Goal: Information Seeking & Learning: Learn about a topic

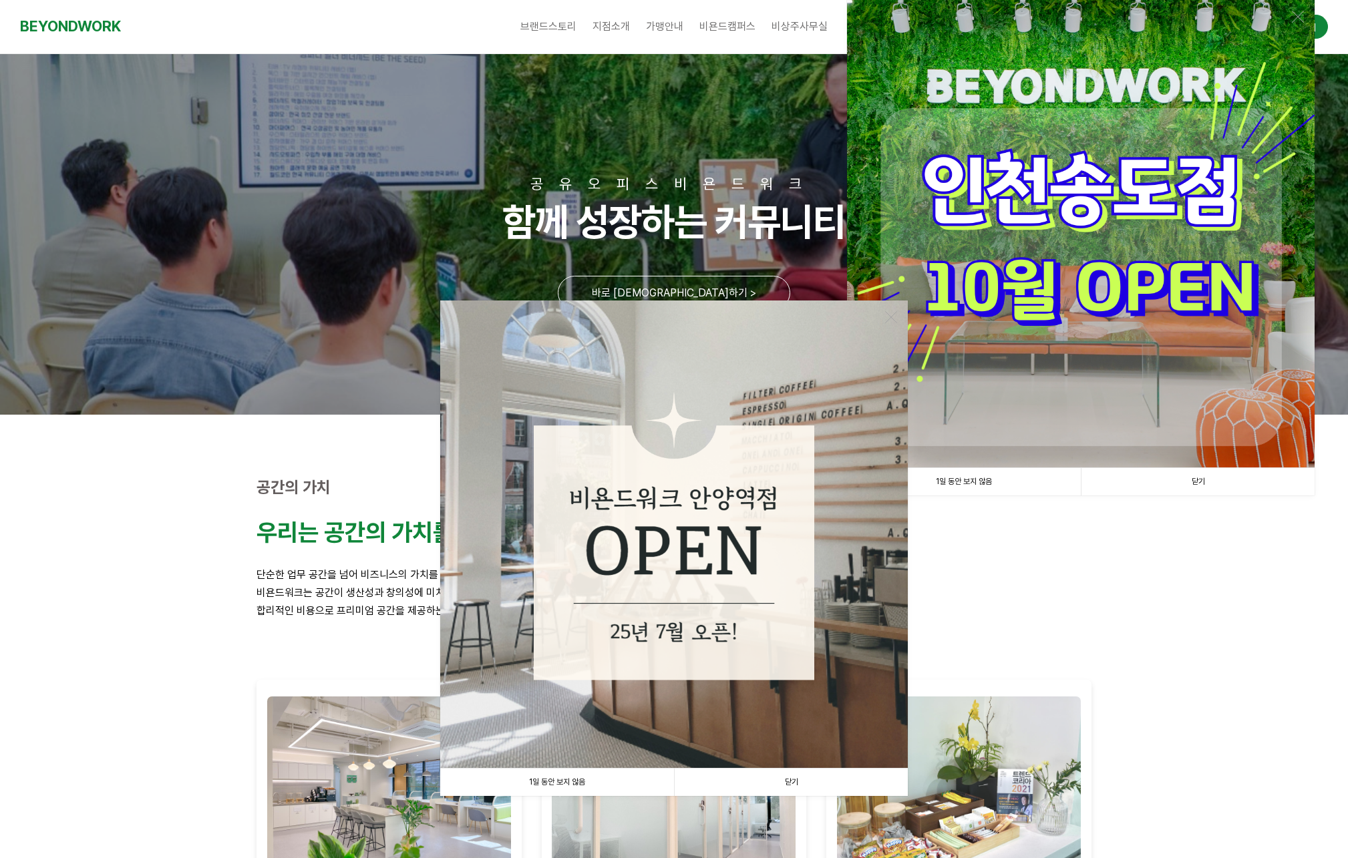
click at [792, 782] on link "닫기" at bounding box center [791, 782] width 234 height 27
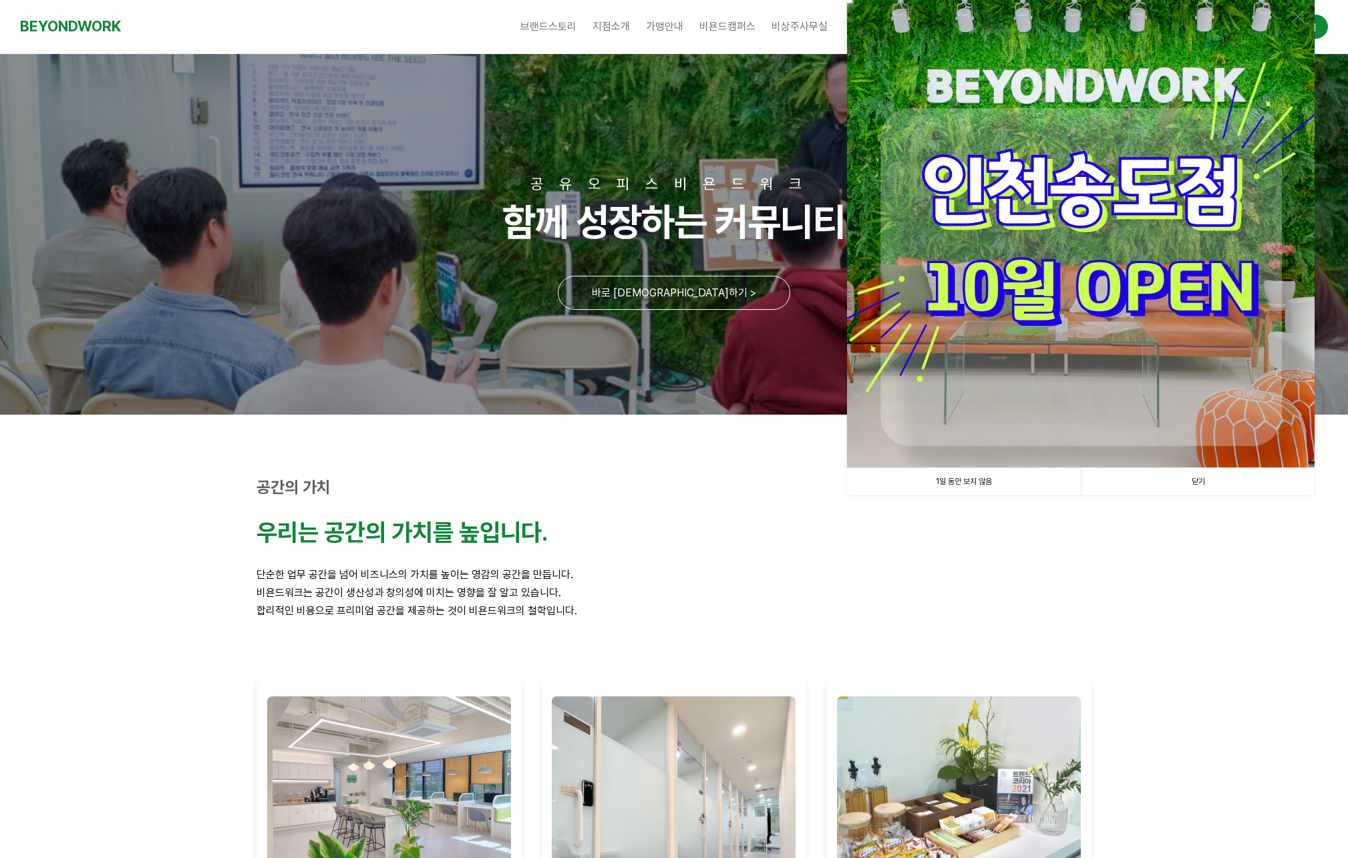
click at [1210, 477] on link "닫기" at bounding box center [1198, 481] width 234 height 27
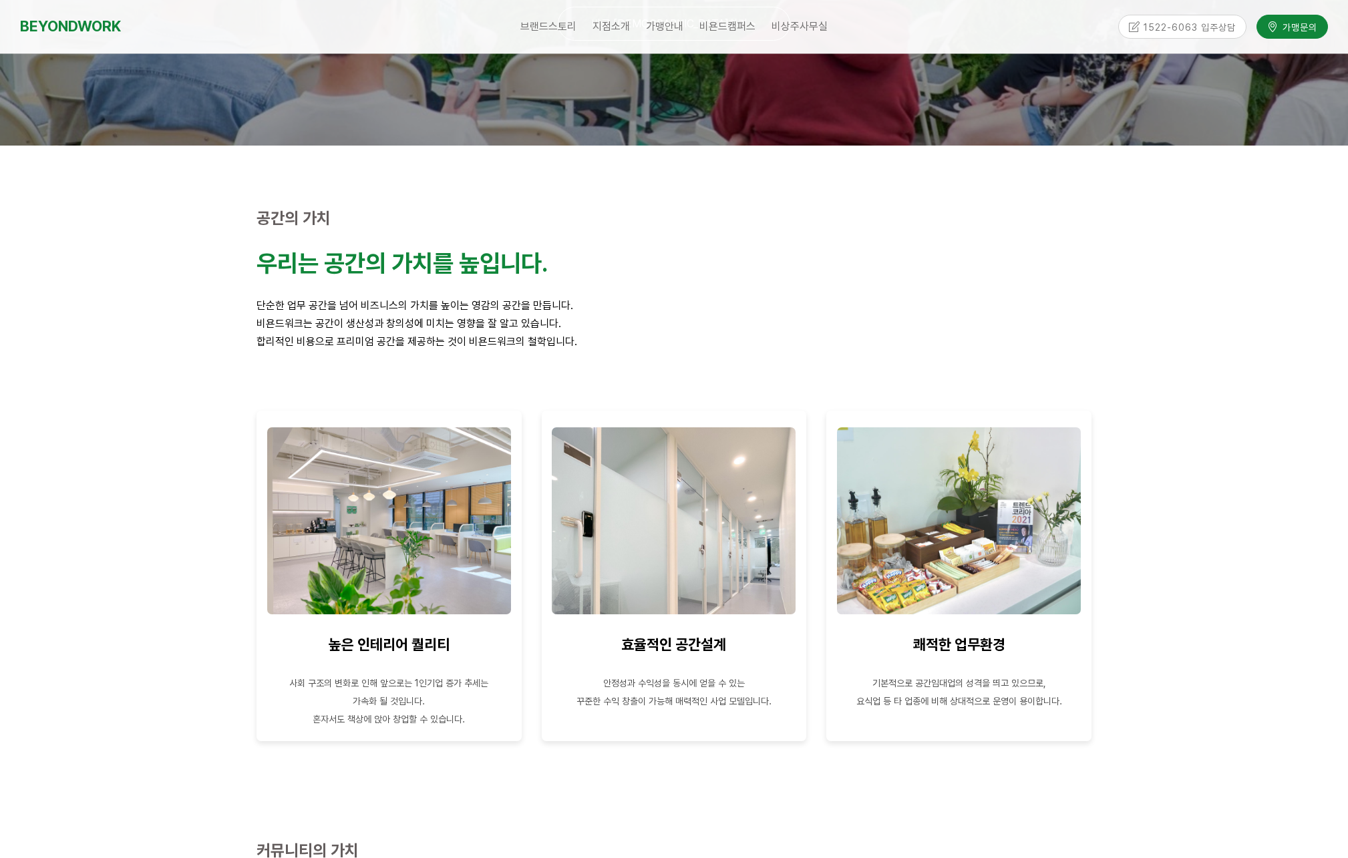
scroll to position [257, 0]
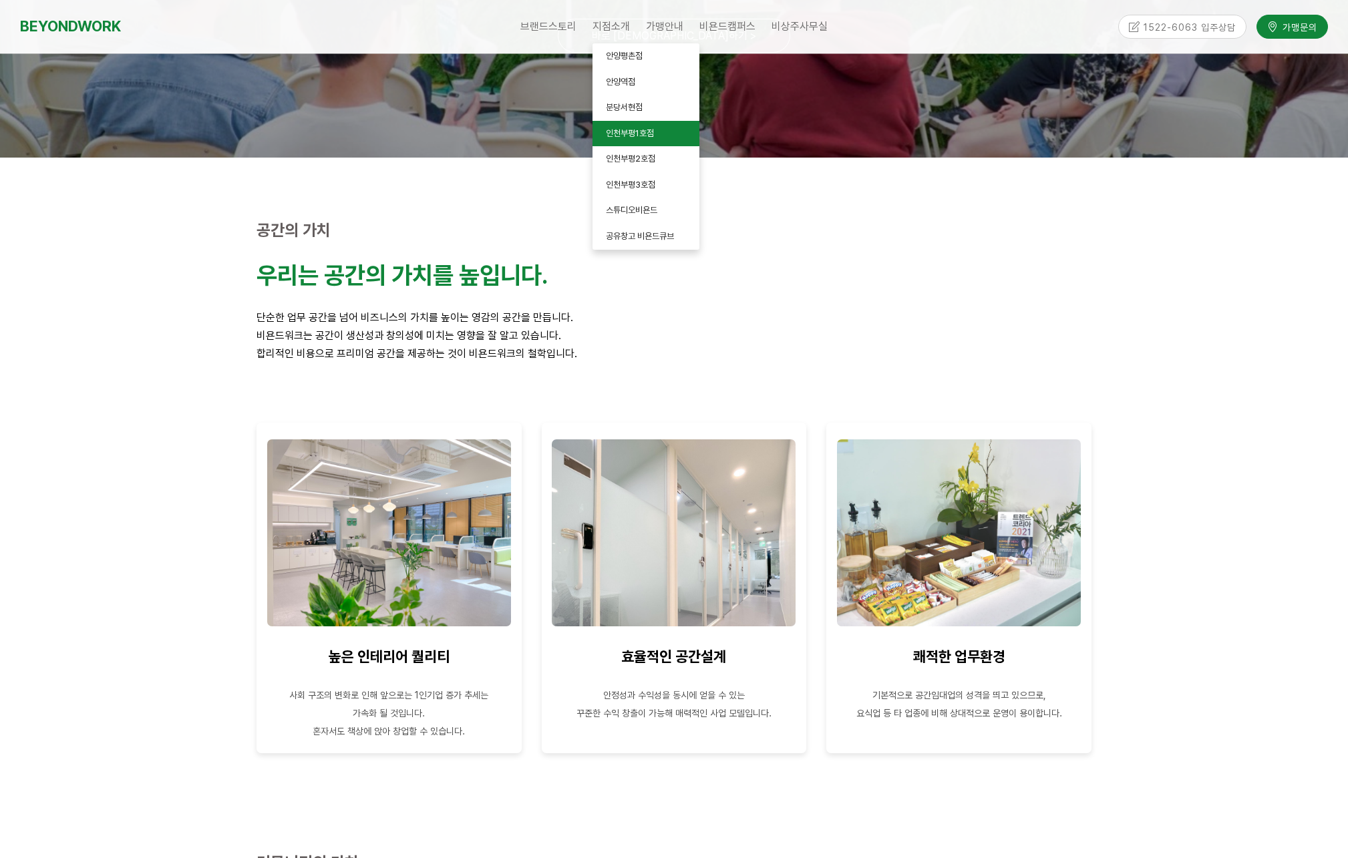
click at [636, 134] on span "인천부평1호점" at bounding box center [630, 133] width 48 height 10
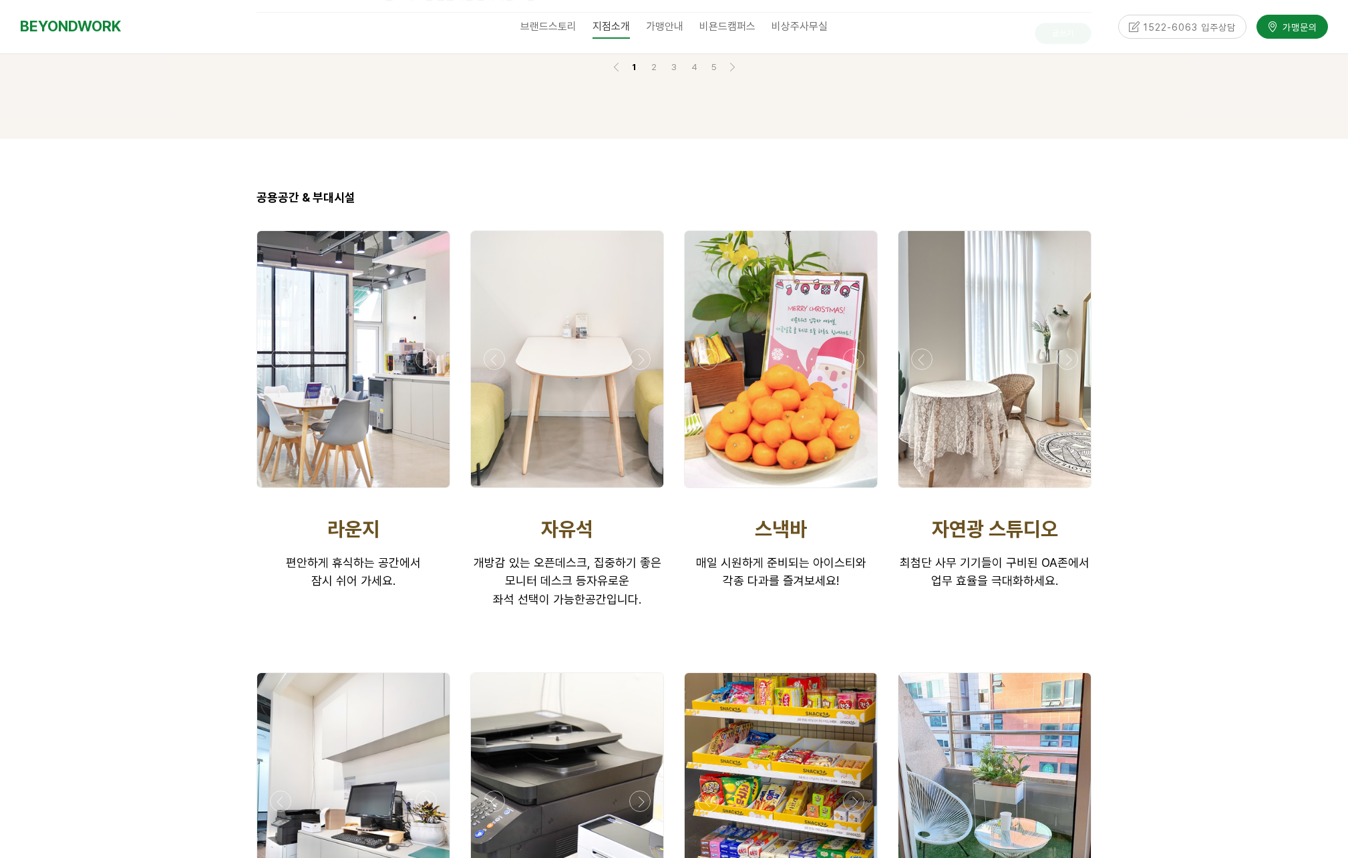
scroll to position [2060, 0]
click at [398, 354] on div at bounding box center [353, 359] width 192 height 257
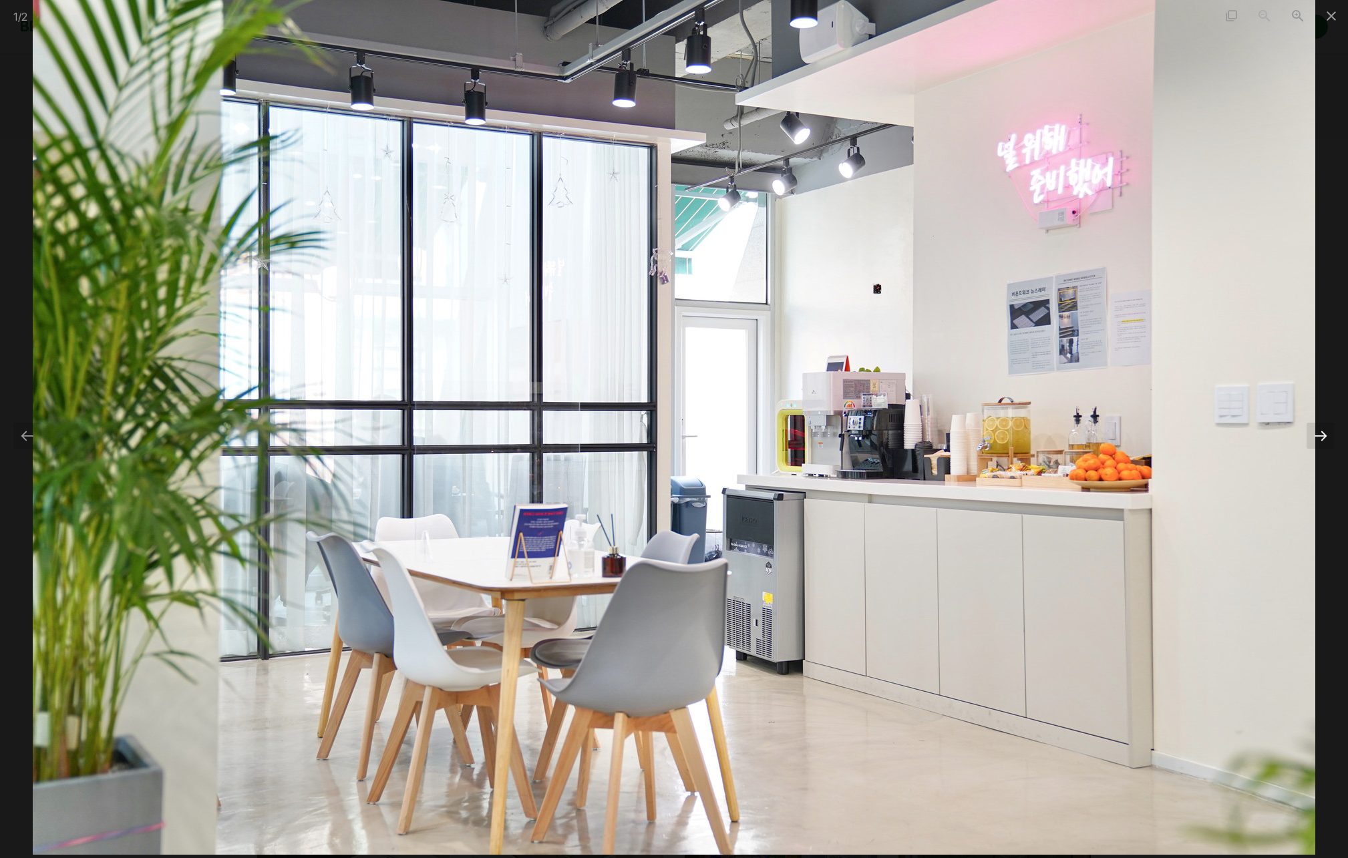
click at [1324, 439] on div at bounding box center [1321, 436] width 28 height 26
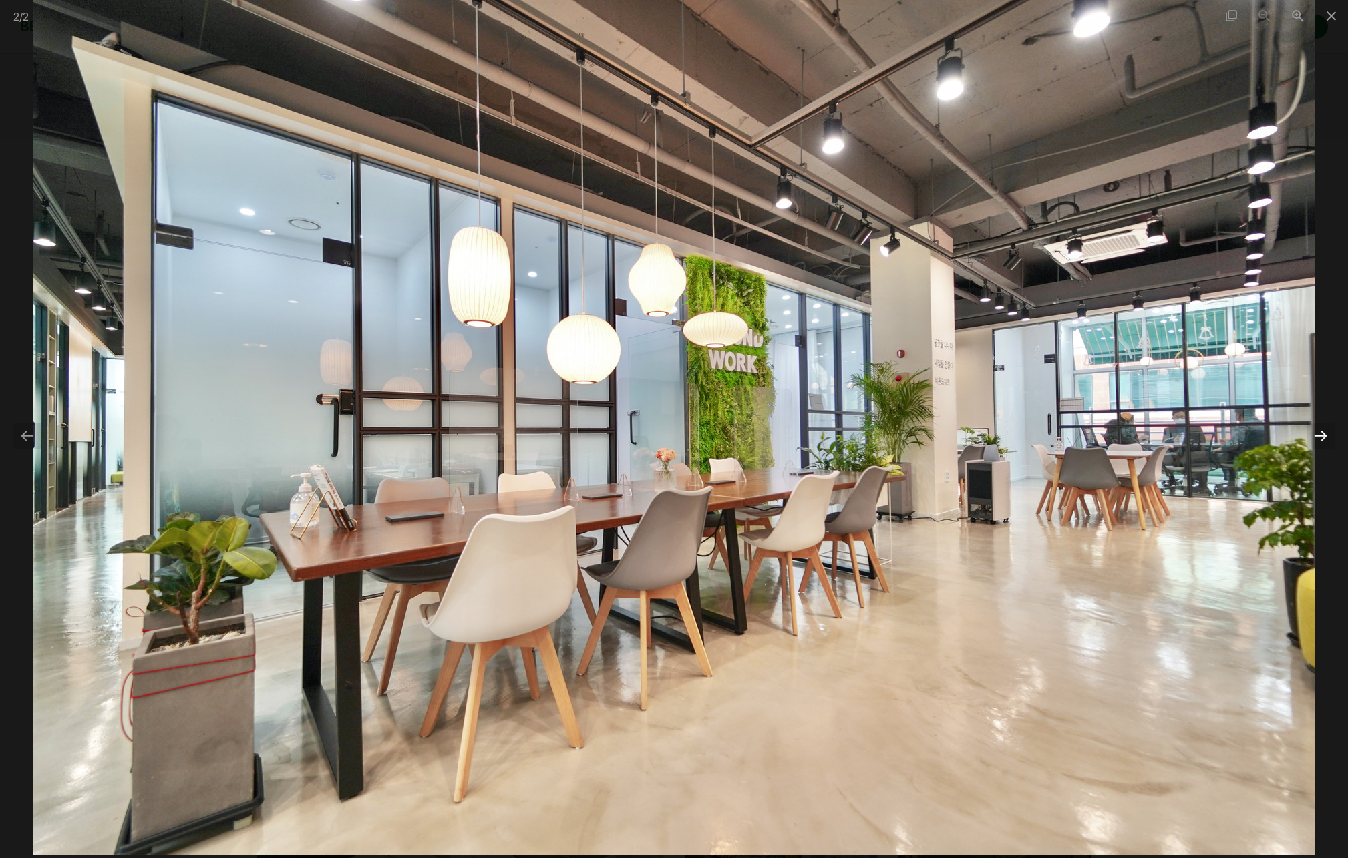
click at [1324, 439] on div at bounding box center [1321, 436] width 28 height 26
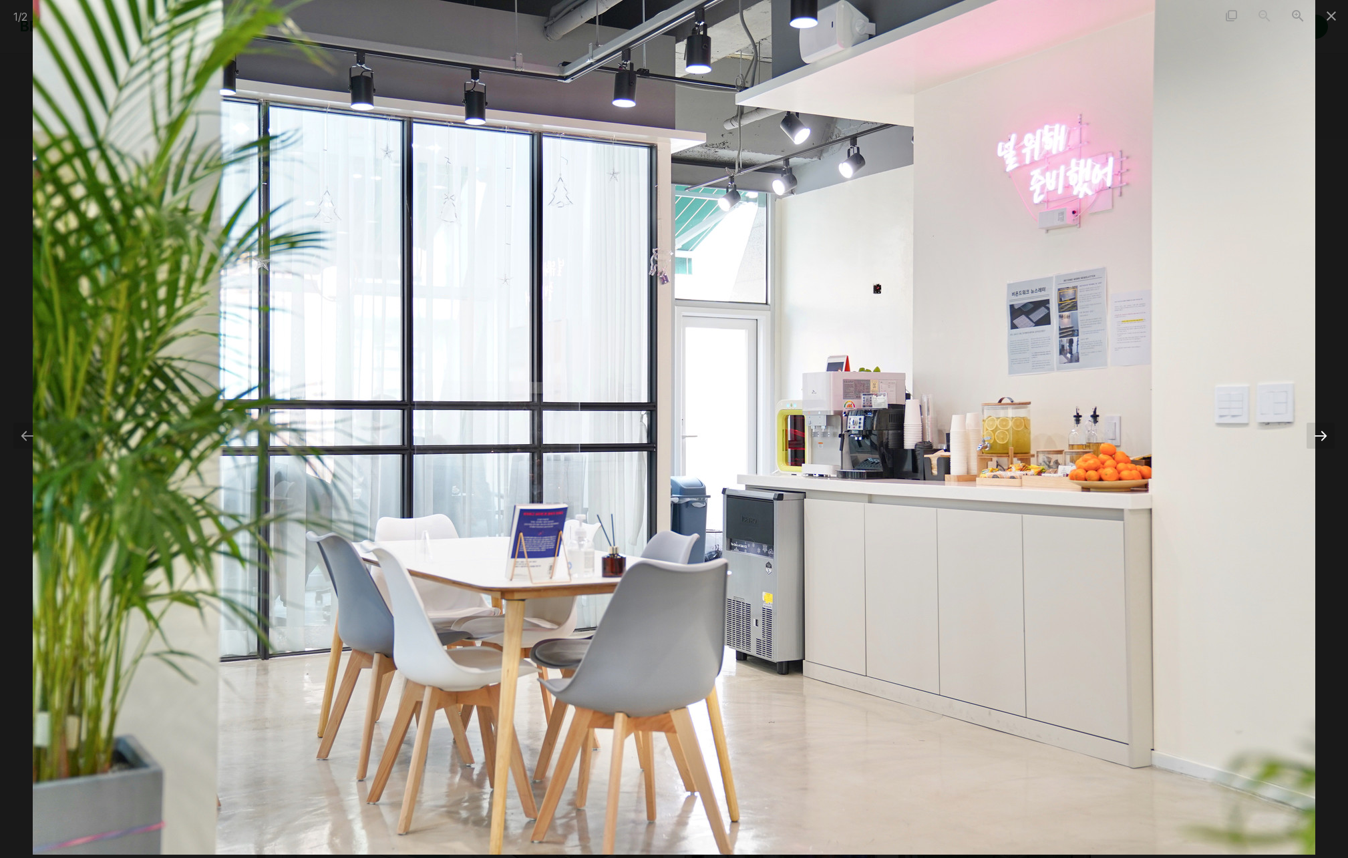
click at [1324, 439] on div at bounding box center [1321, 436] width 28 height 26
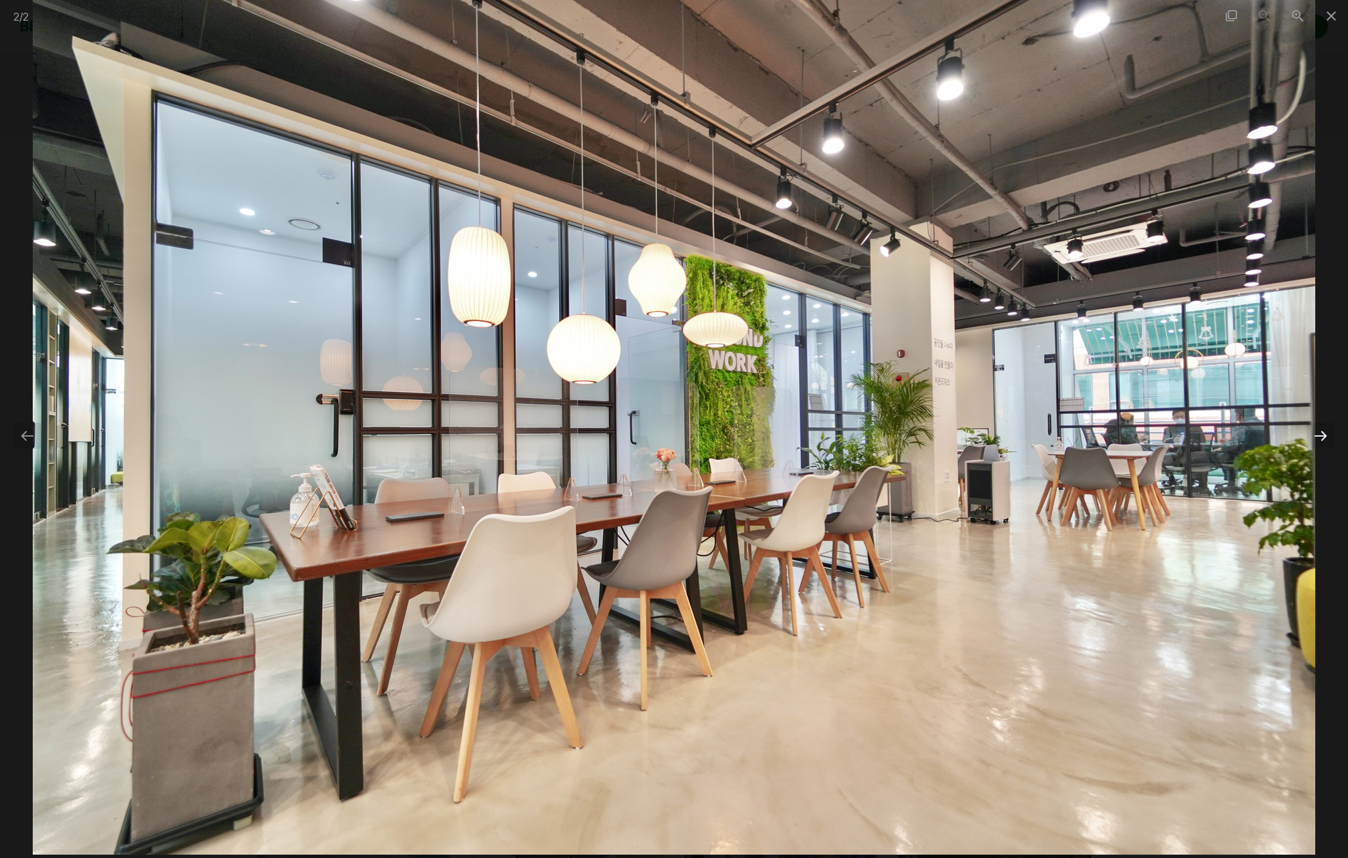
click at [1324, 439] on div at bounding box center [1321, 436] width 28 height 26
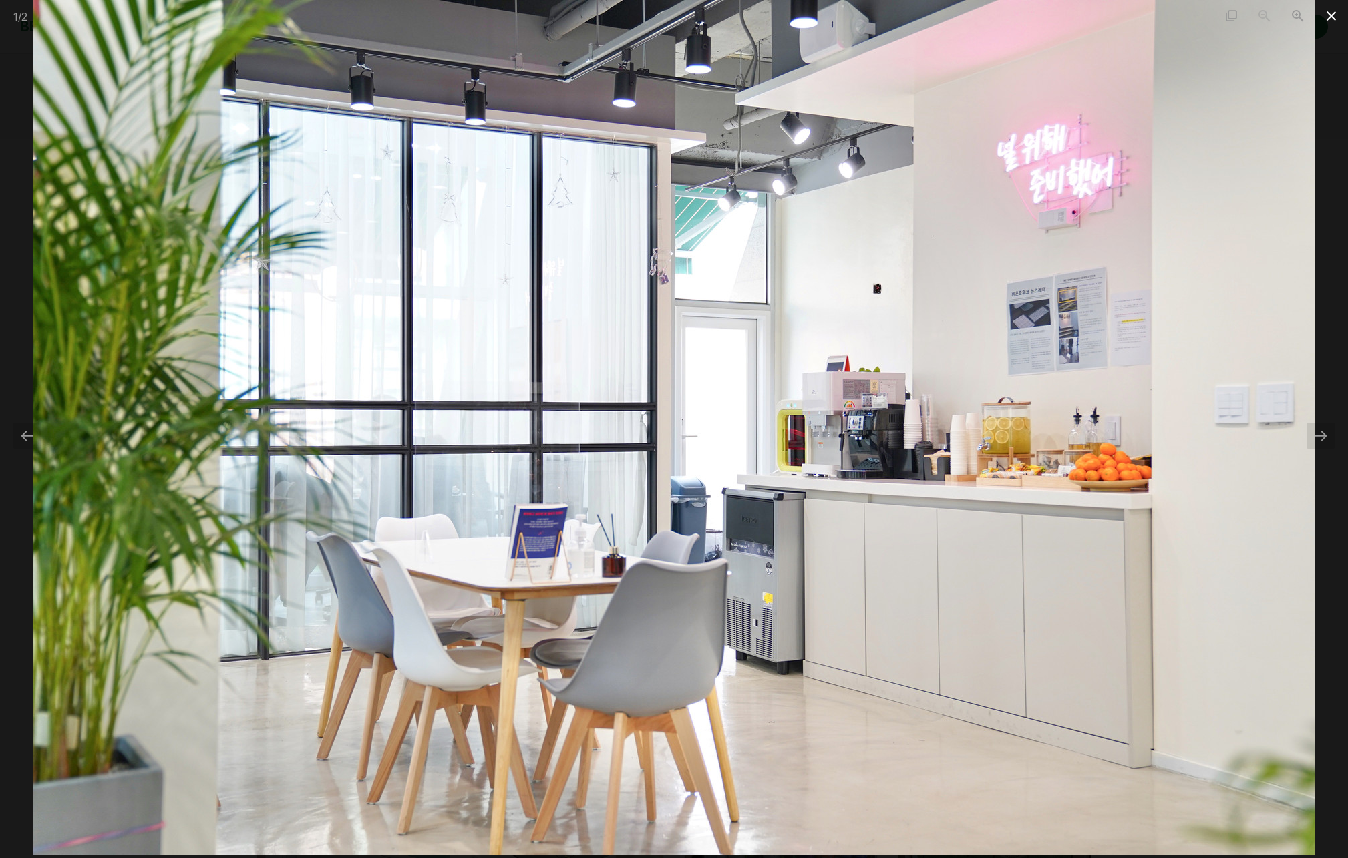
click at [1325, 13] on span at bounding box center [1331, 15] width 33 height 31
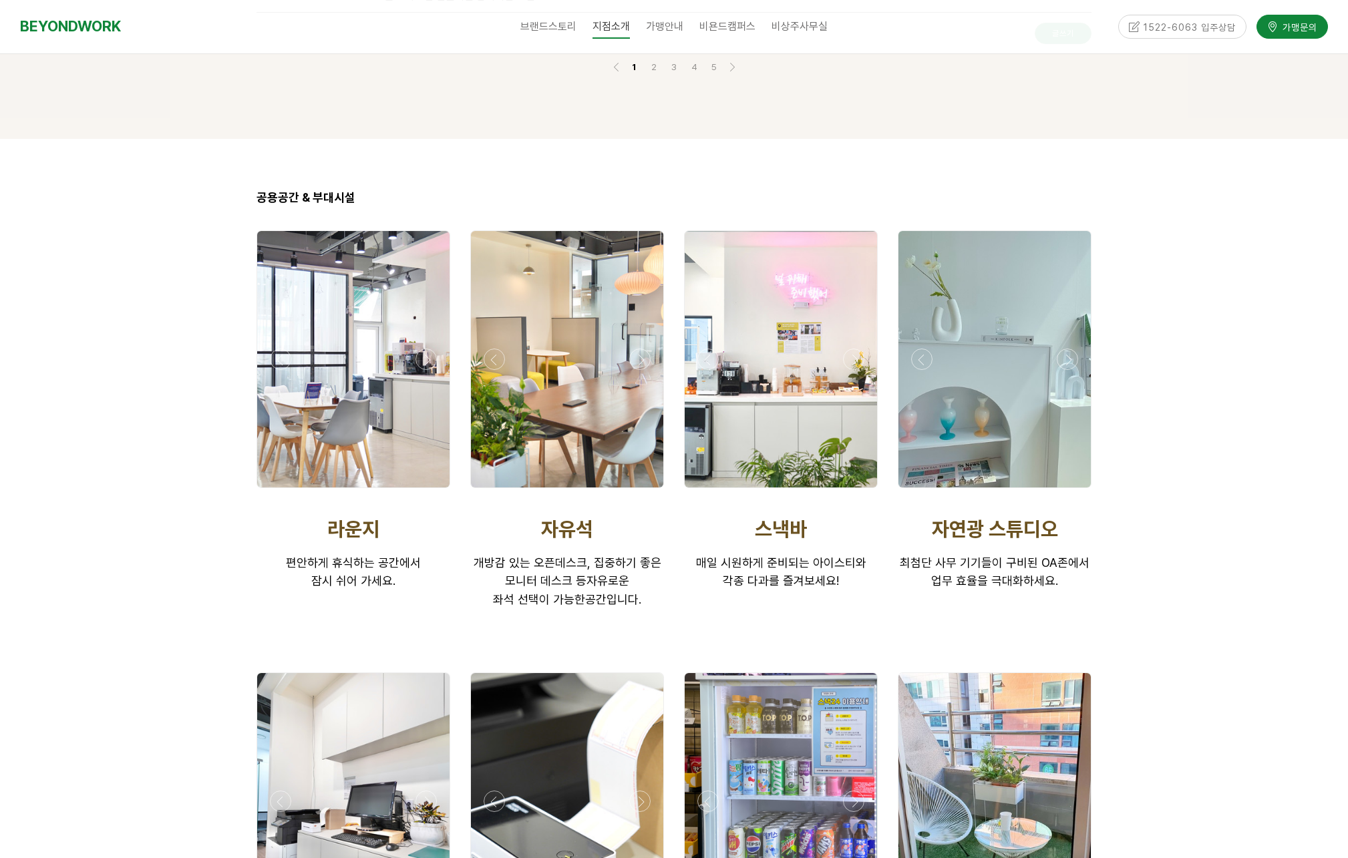
scroll to position [2060, 0]
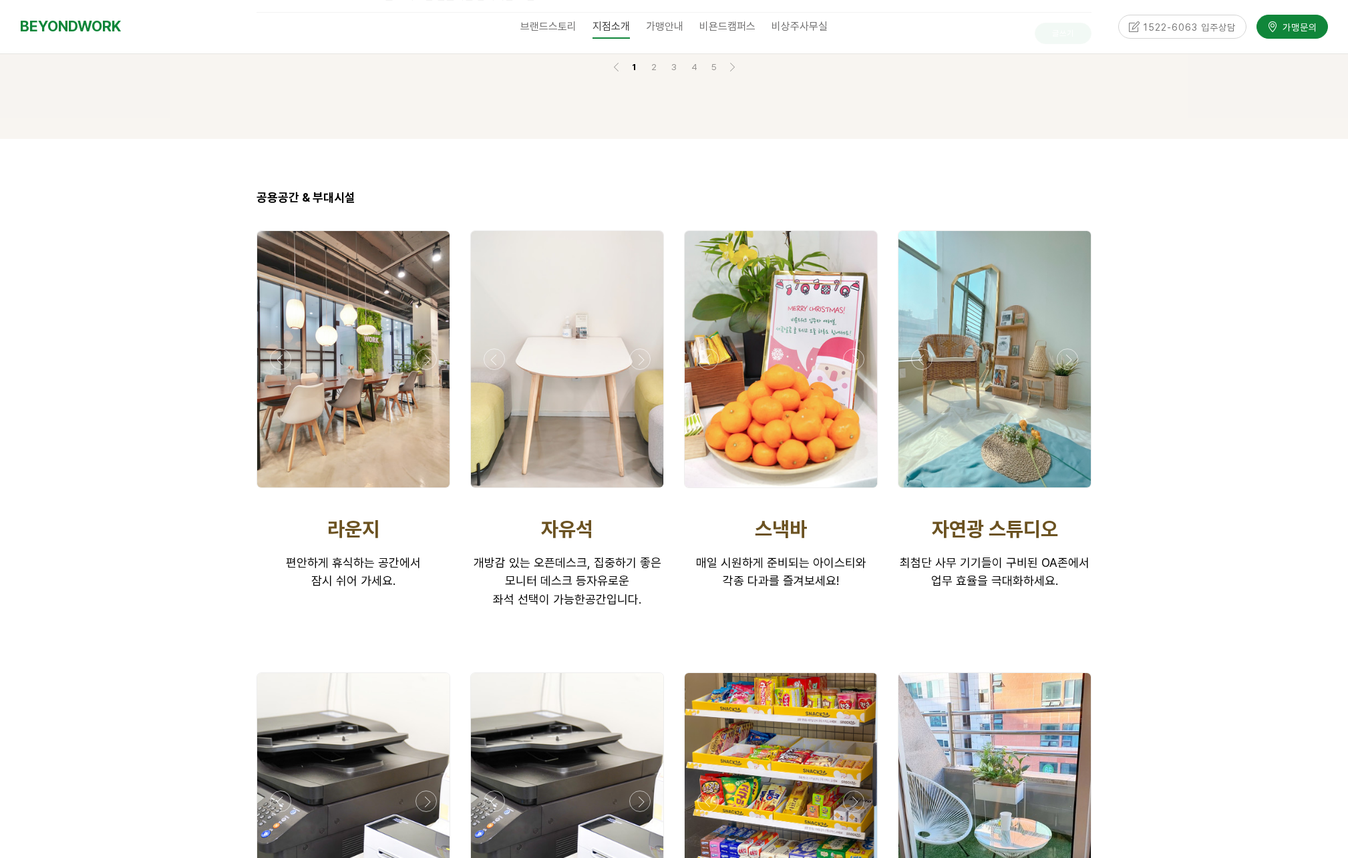
click at [567, 407] on div at bounding box center [567, 359] width 192 height 257
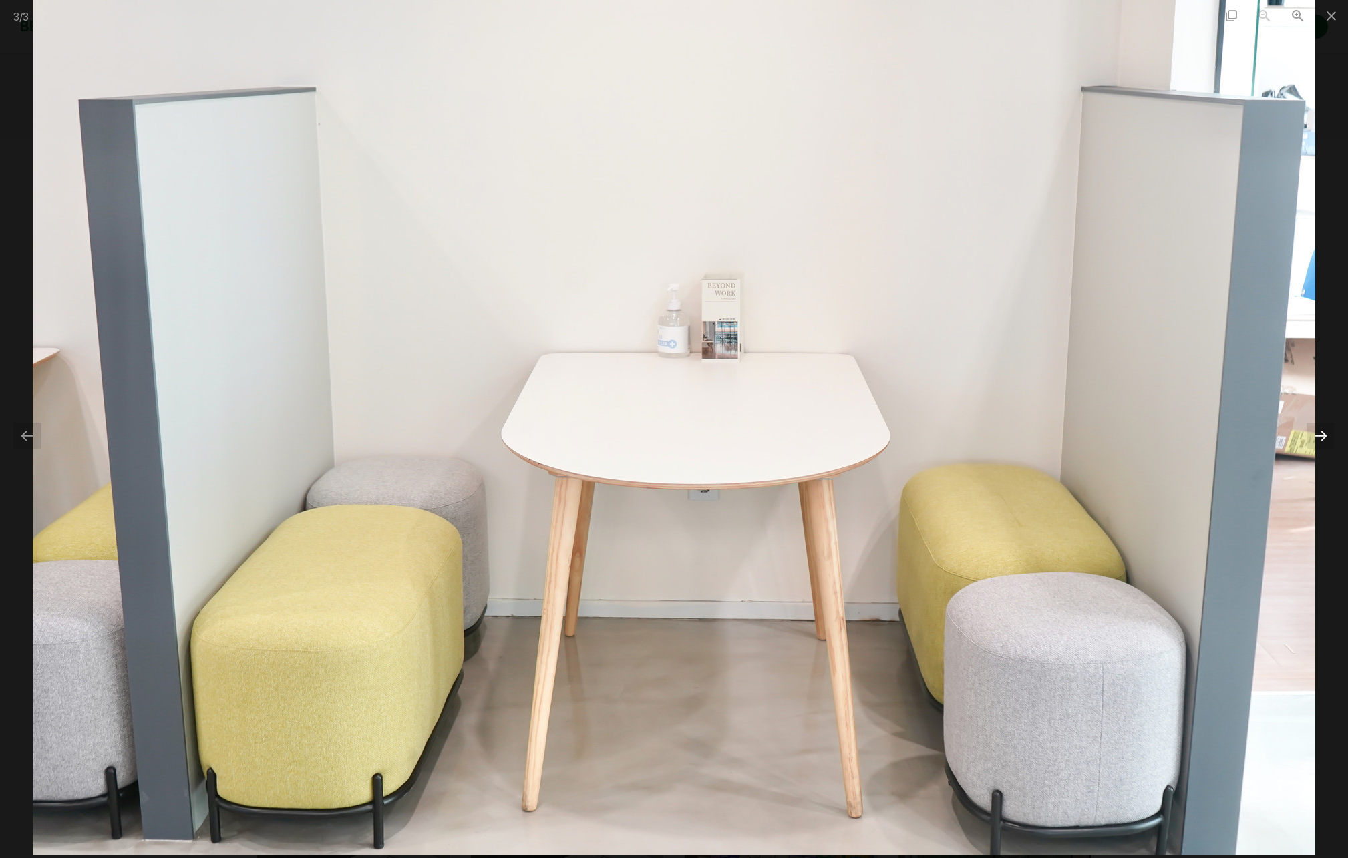
click at [1322, 440] on div at bounding box center [1321, 436] width 28 height 26
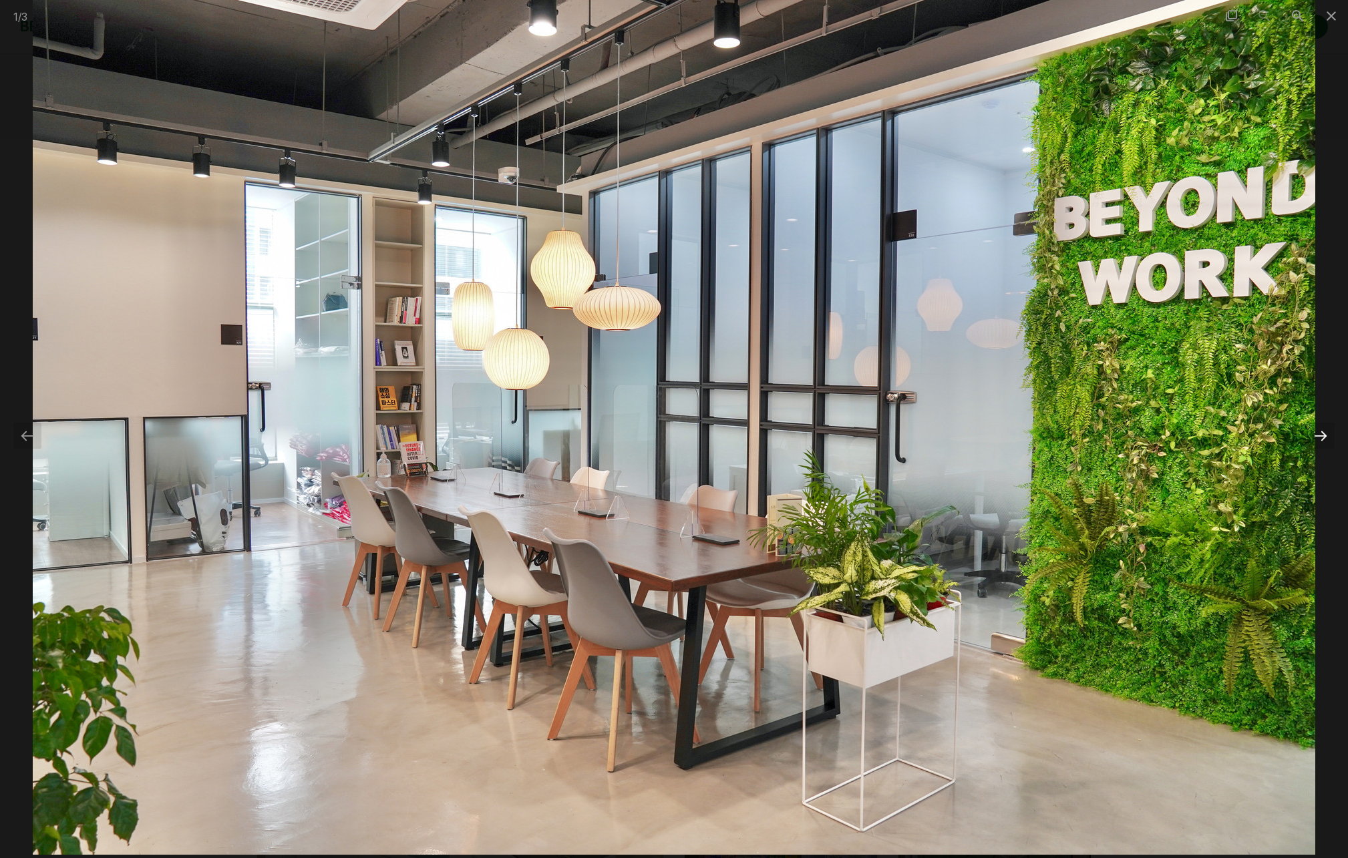
click at [1322, 440] on div at bounding box center [1321, 436] width 28 height 26
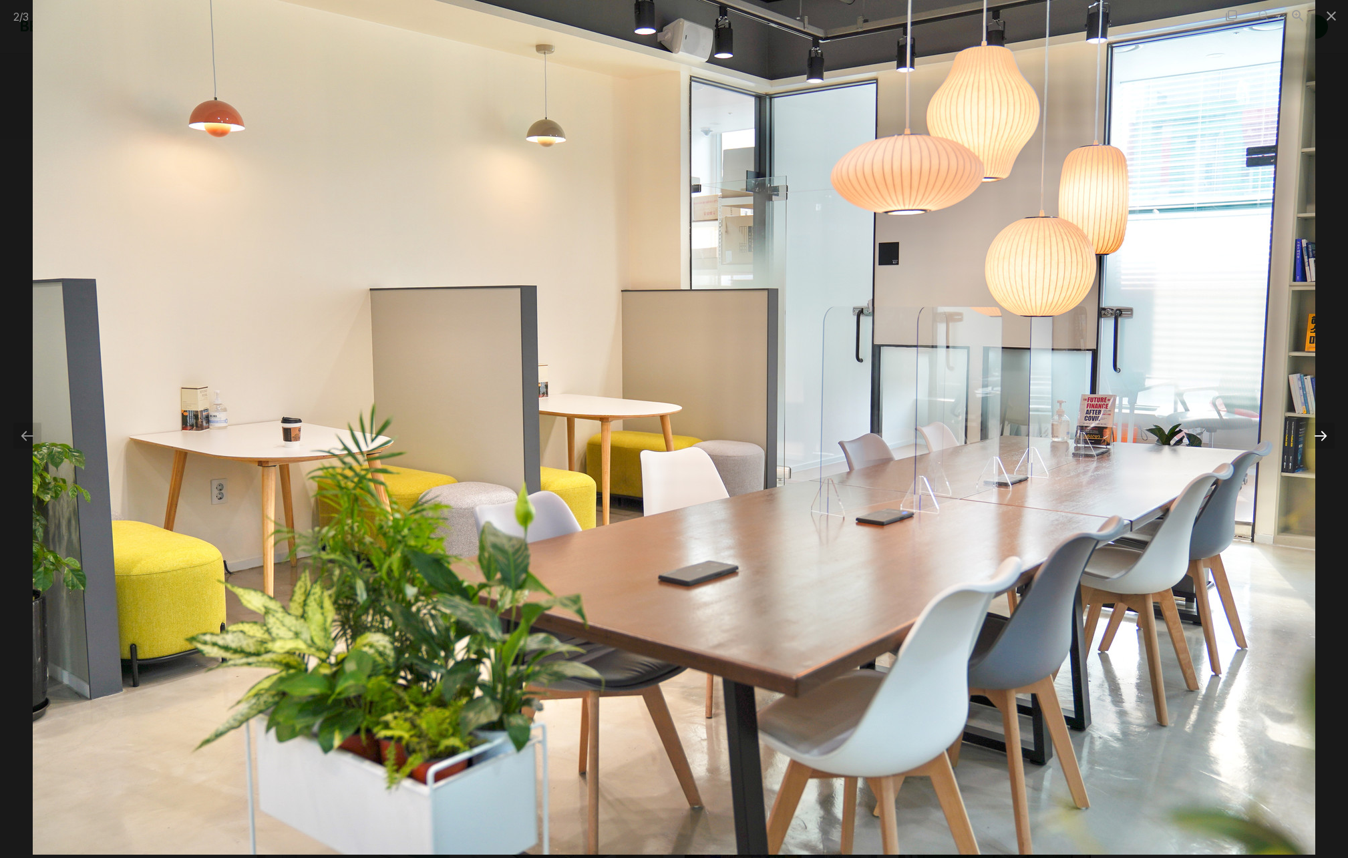
click at [1322, 440] on div at bounding box center [1321, 436] width 28 height 26
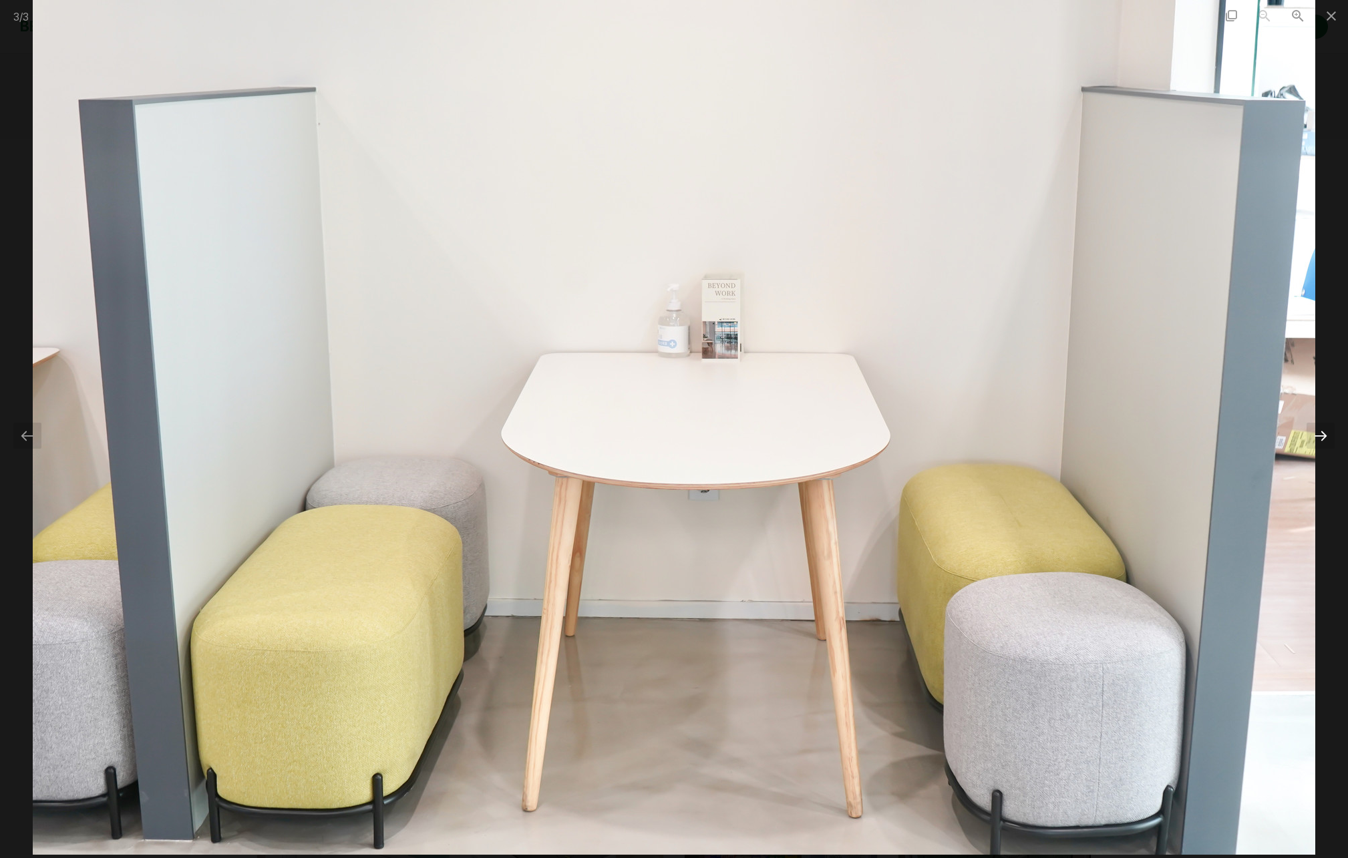
click at [1322, 440] on div at bounding box center [1321, 436] width 28 height 26
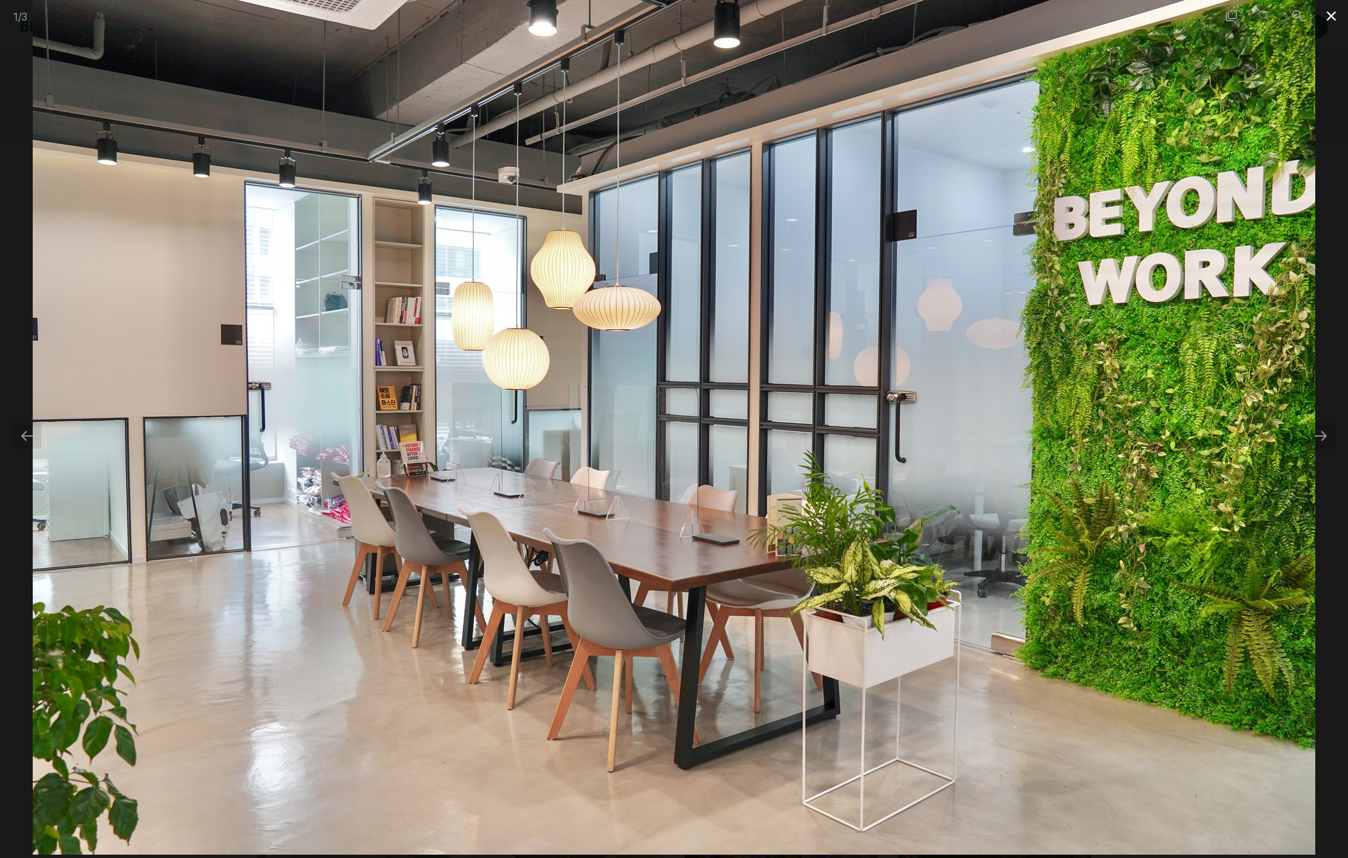
click at [1331, 15] on span at bounding box center [1331, 15] width 33 height 31
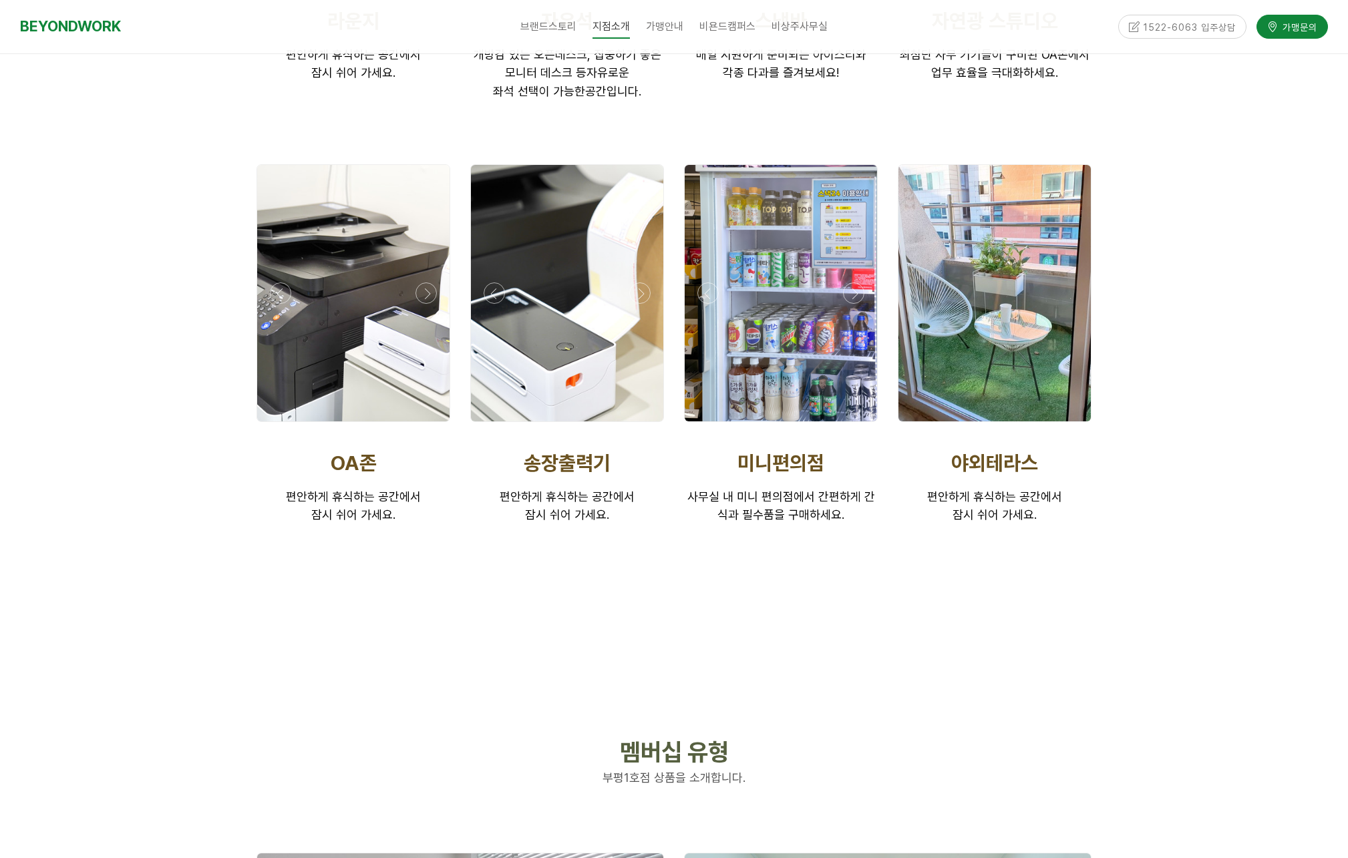
scroll to position [2575, 0]
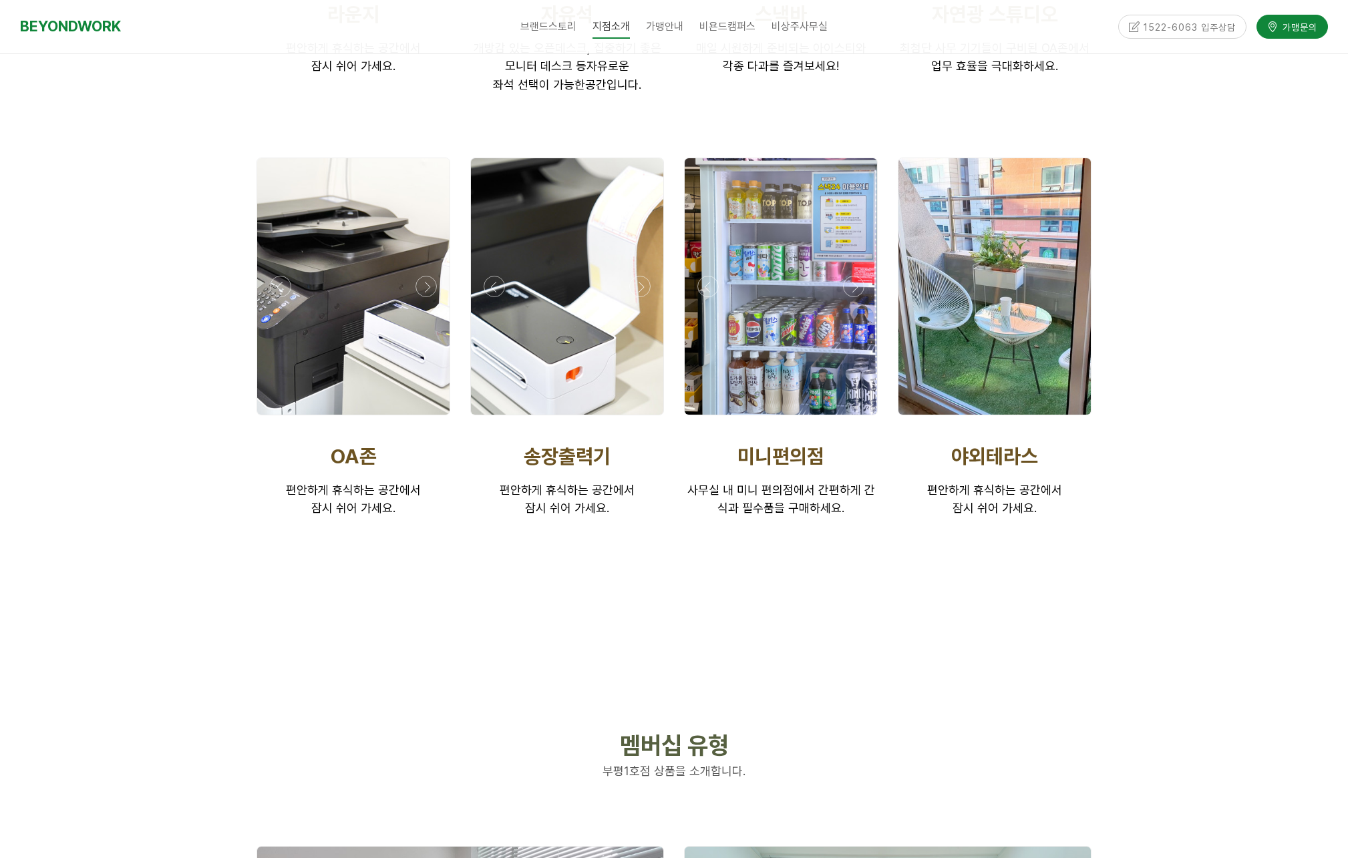
click at [997, 349] on div at bounding box center [994, 286] width 192 height 257
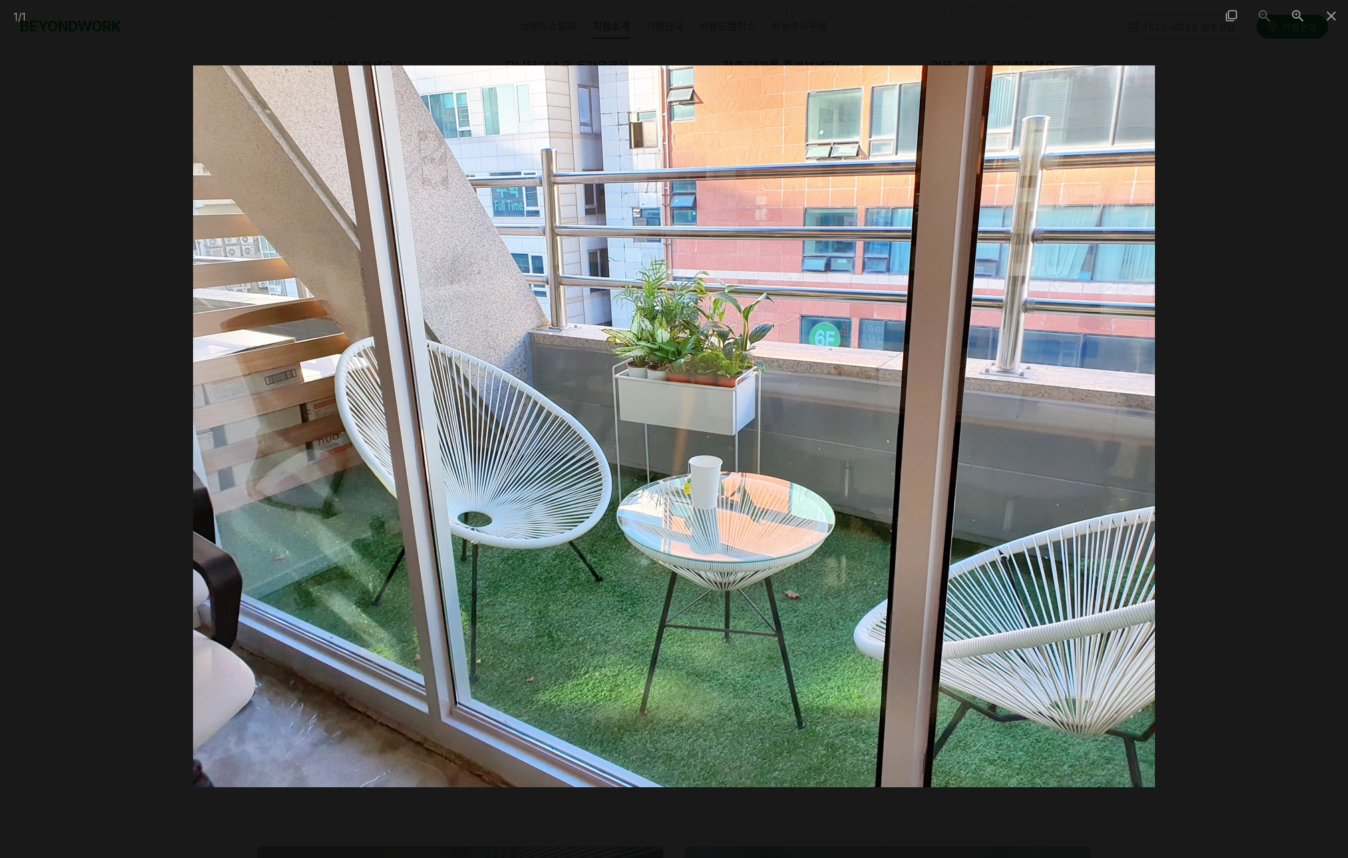
click at [971, 468] on img at bounding box center [674, 426] width 962 height 722
click at [1325, 15] on span at bounding box center [1331, 15] width 33 height 31
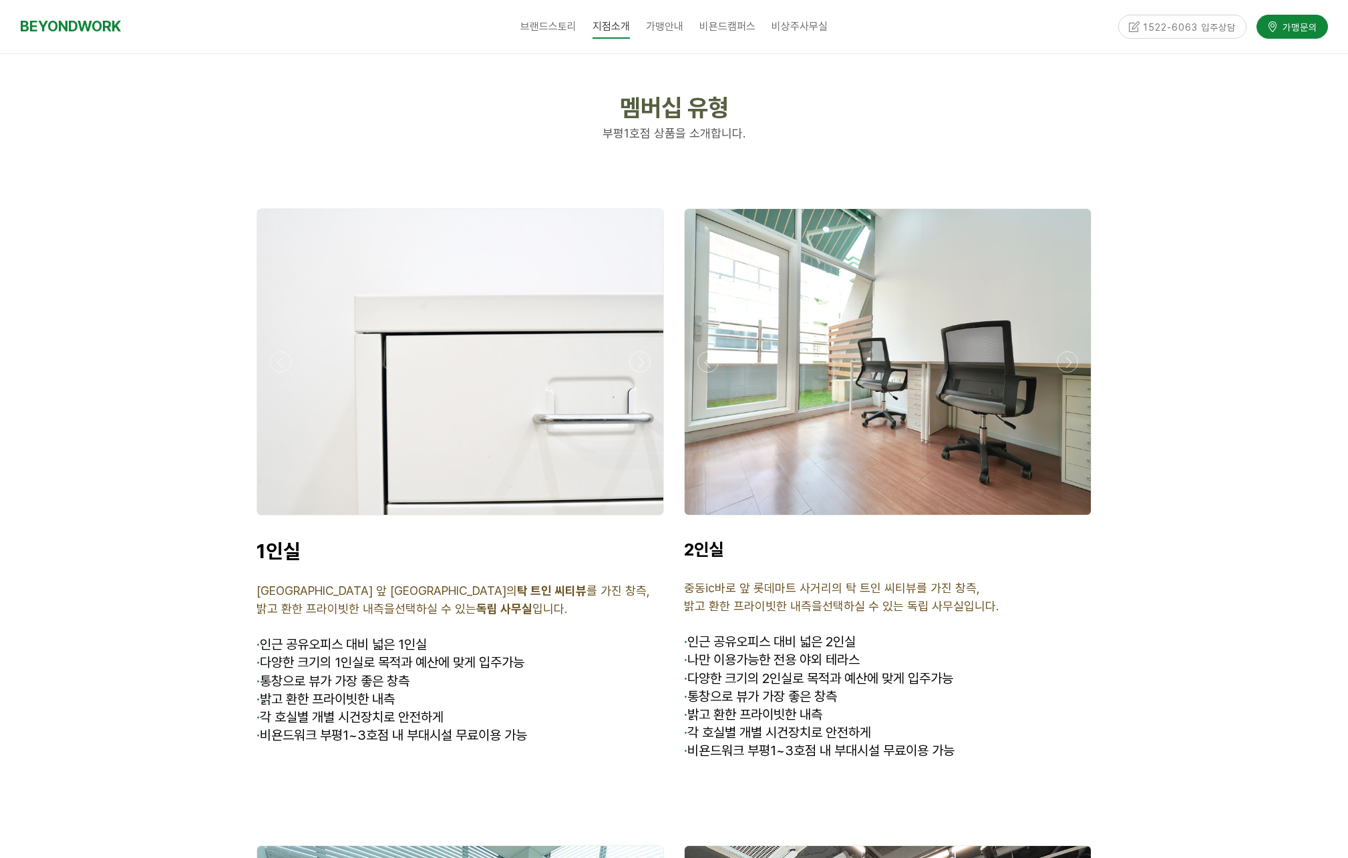
scroll to position [3218, 0]
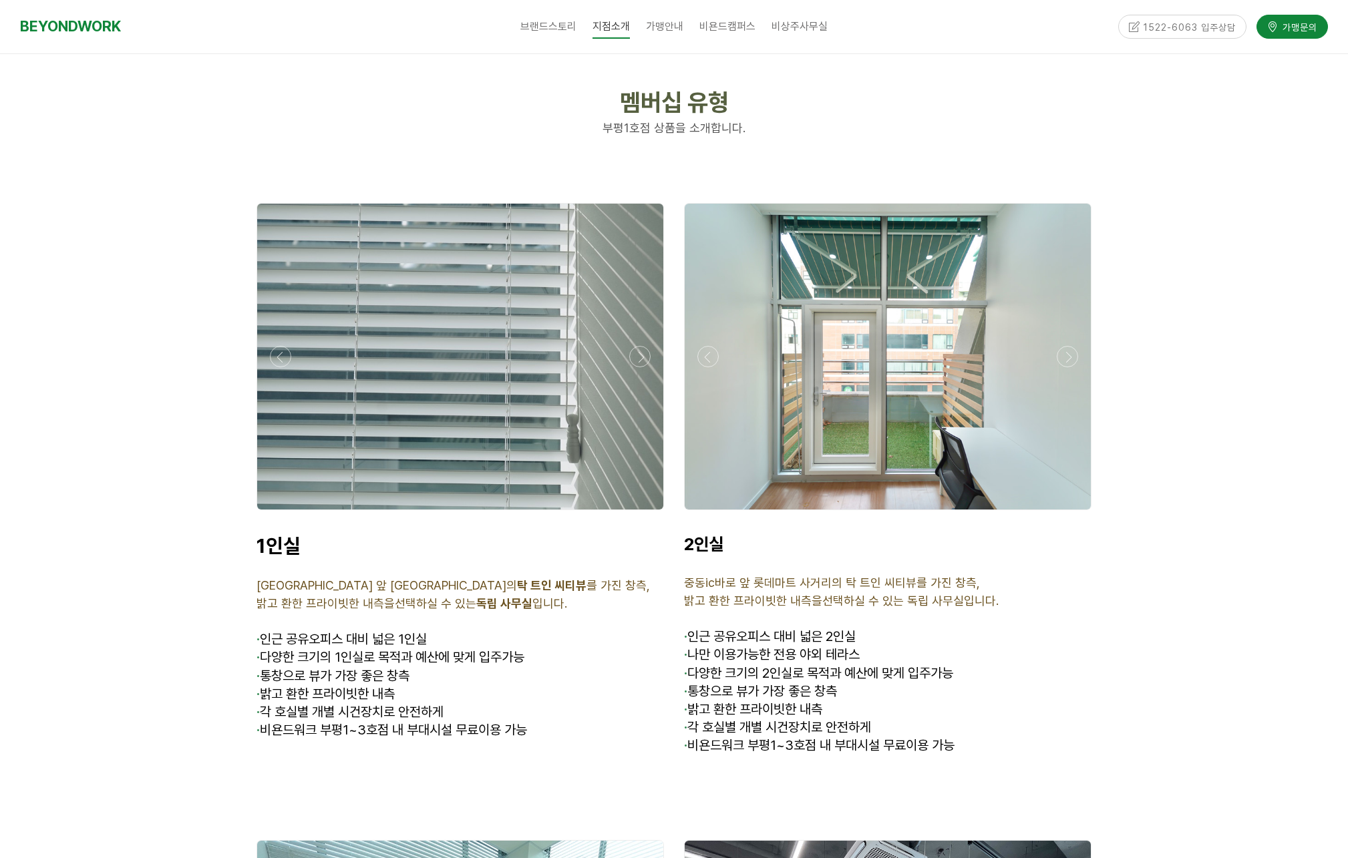
click at [903, 359] on div at bounding box center [888, 357] width 406 height 306
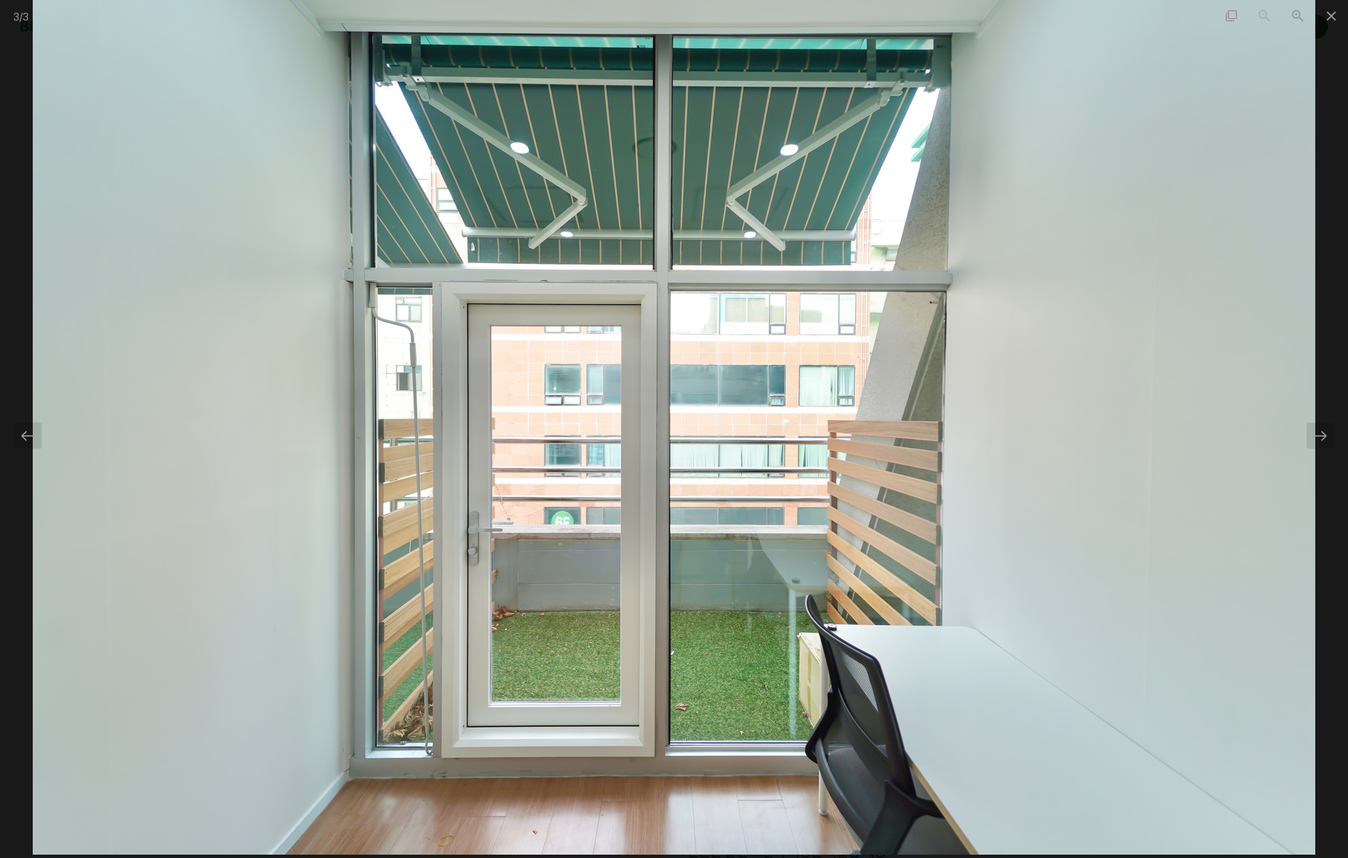
scroll to position [3734, 0]
click at [1321, 433] on div at bounding box center [1321, 436] width 28 height 26
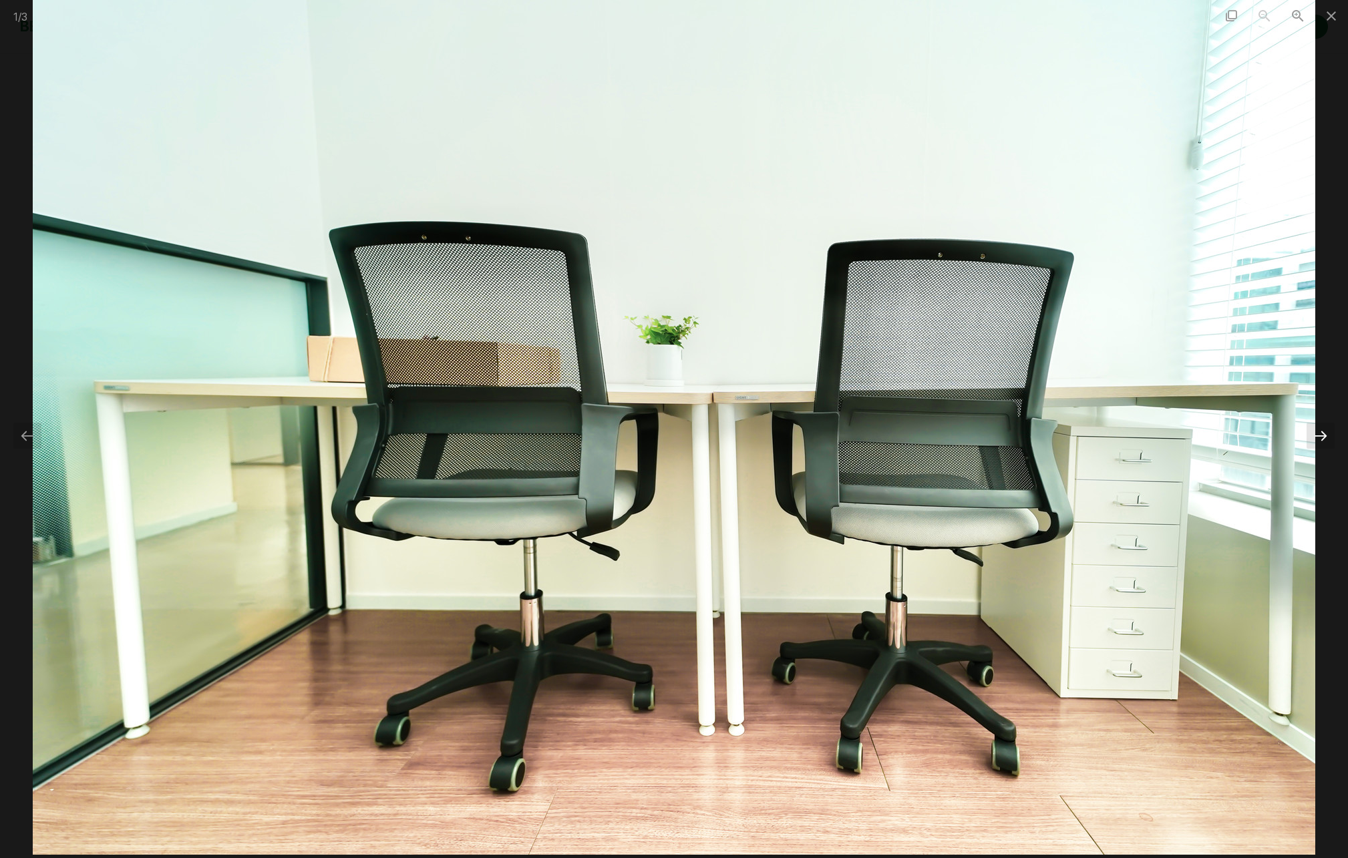
click at [1323, 438] on div at bounding box center [1321, 436] width 28 height 26
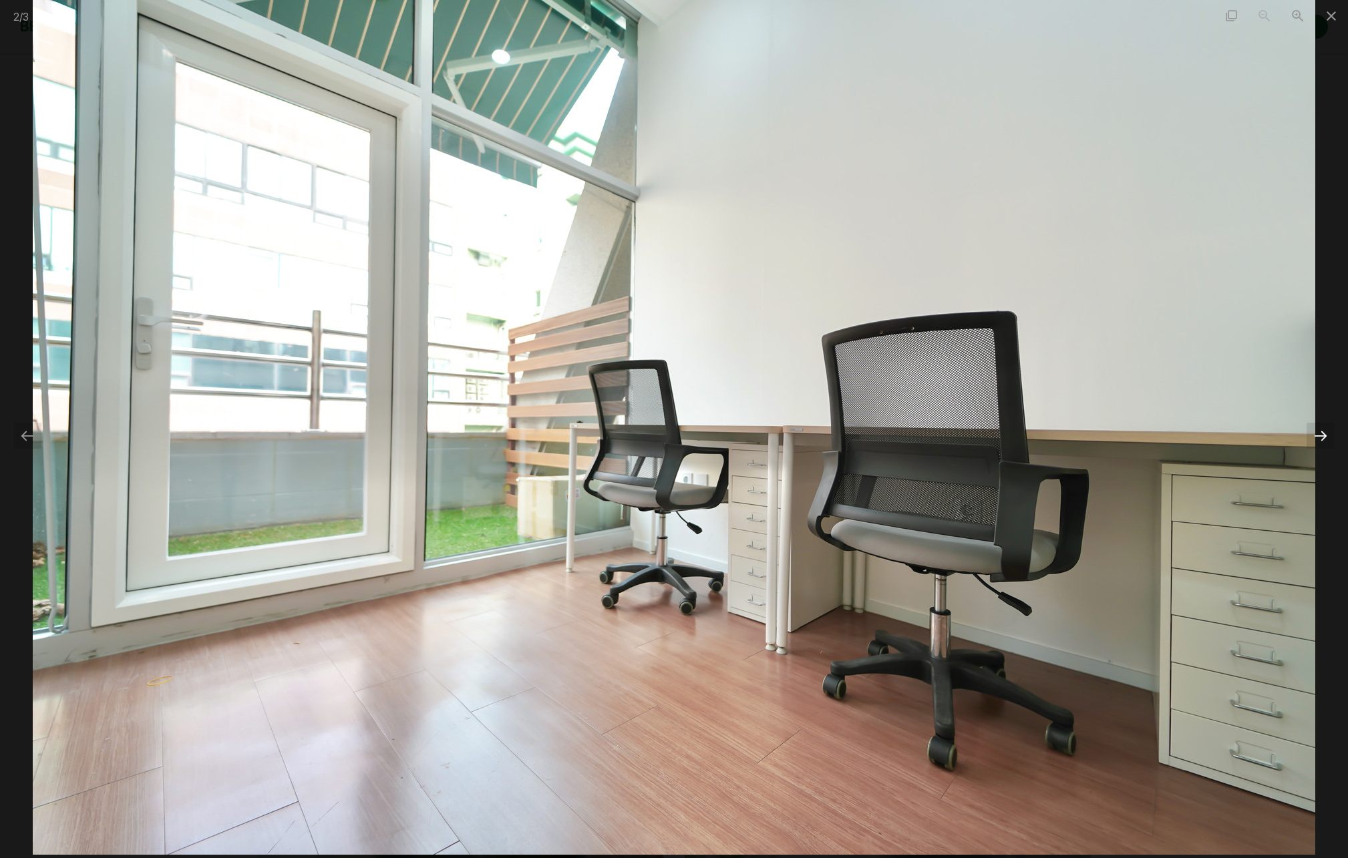
scroll to position [3862, 0]
click at [1323, 434] on div at bounding box center [1321, 436] width 28 height 26
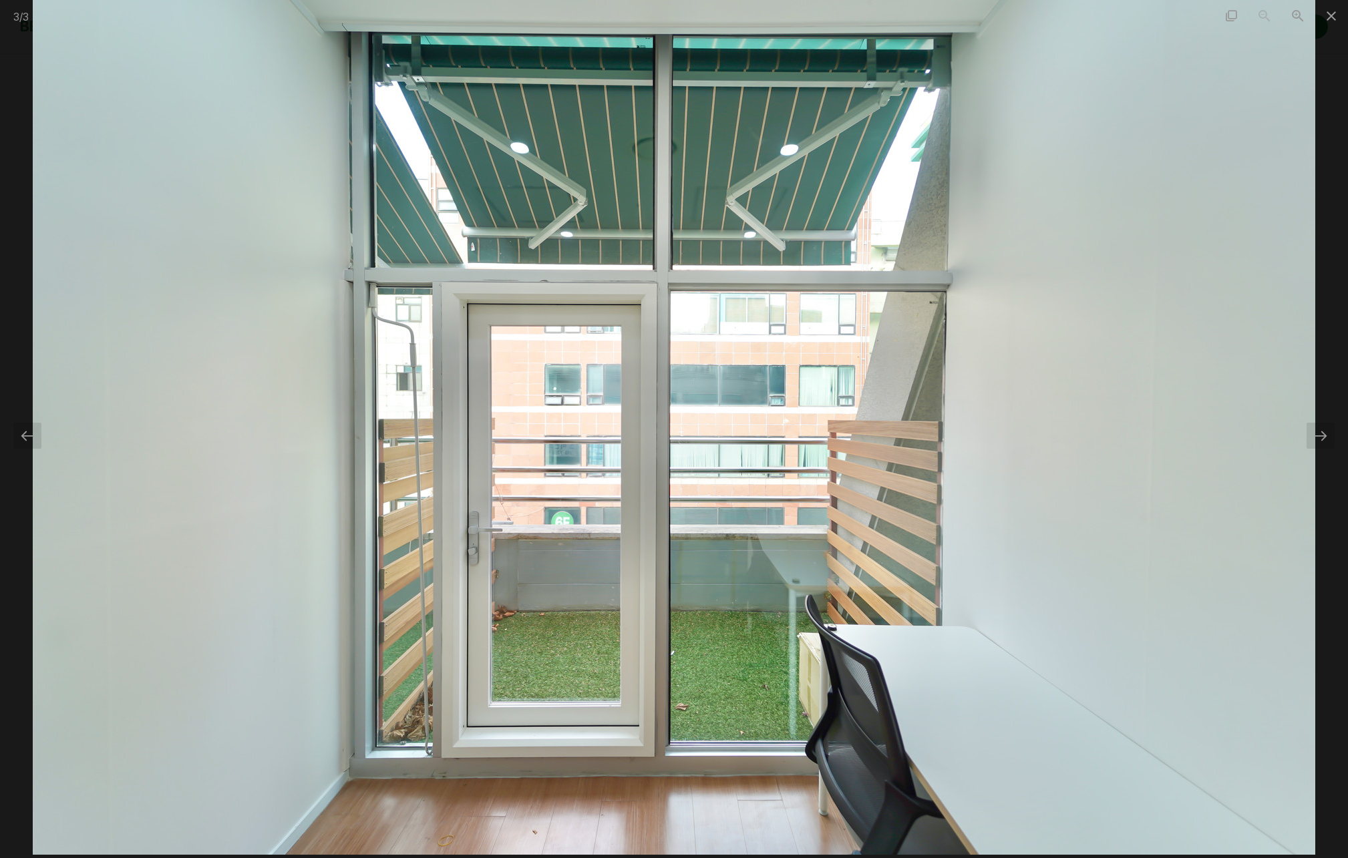
scroll to position [3605, 0]
click at [1330, 15] on span at bounding box center [1331, 15] width 33 height 31
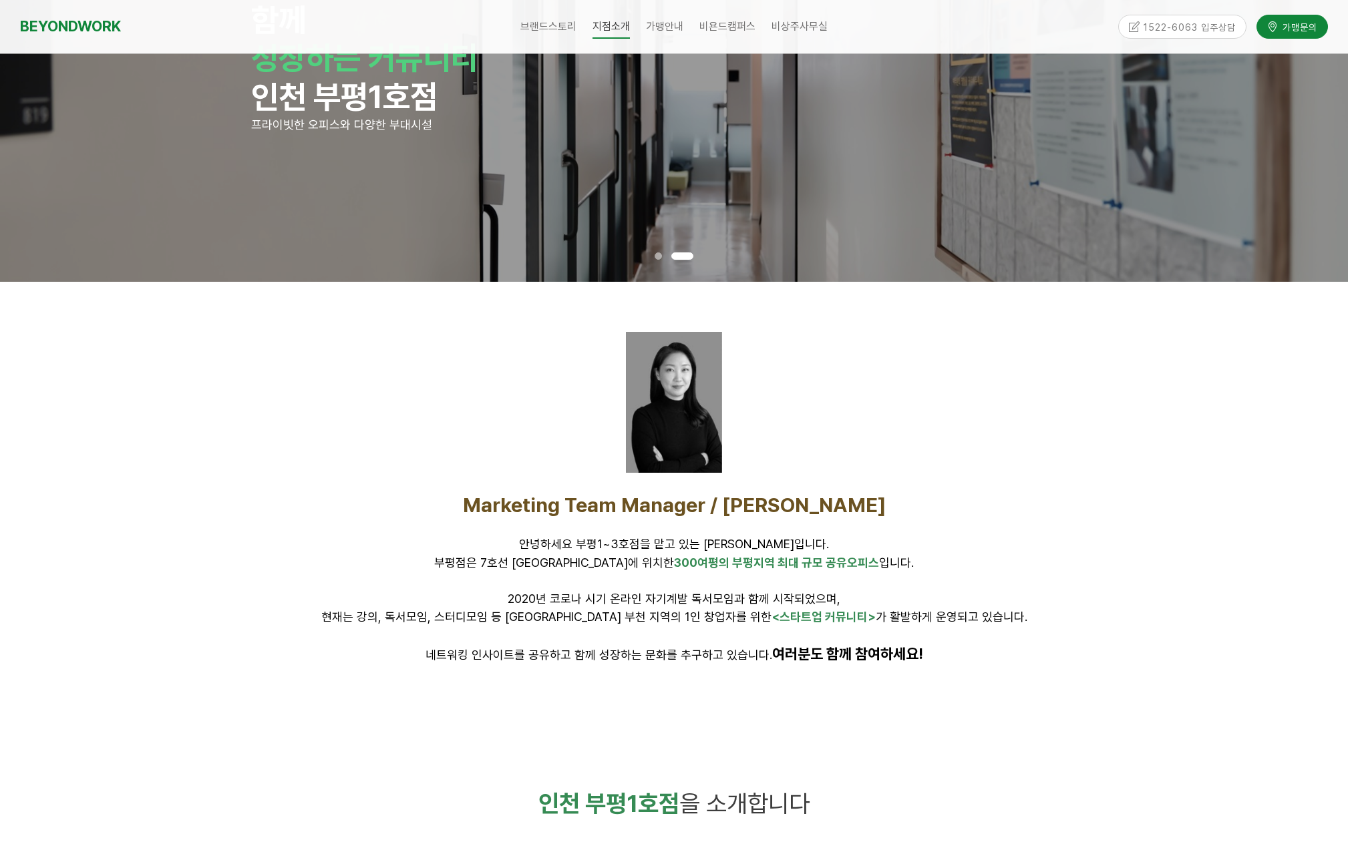
scroll to position [173, 0]
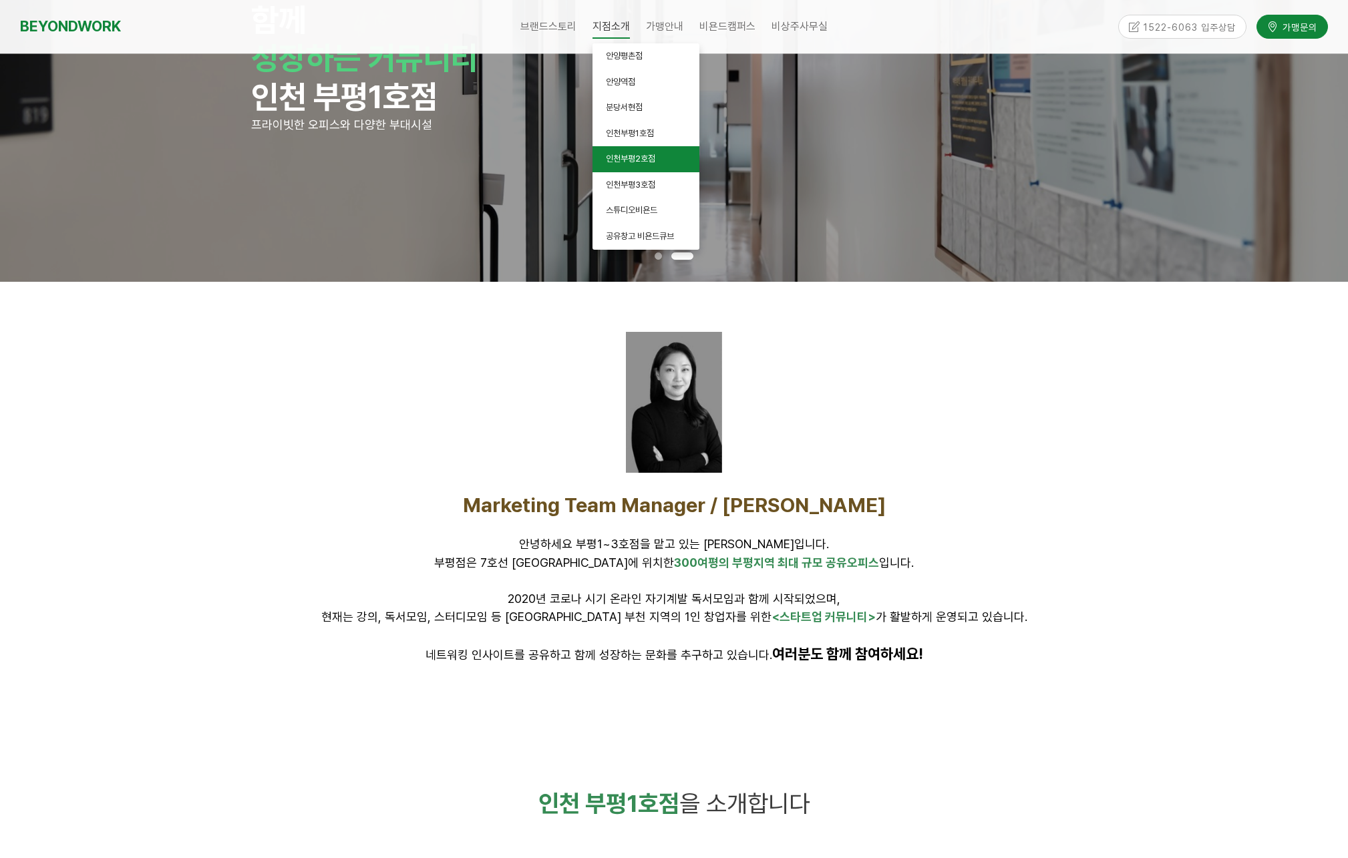
click at [643, 164] on link "인천부평2호점" at bounding box center [646, 159] width 107 height 26
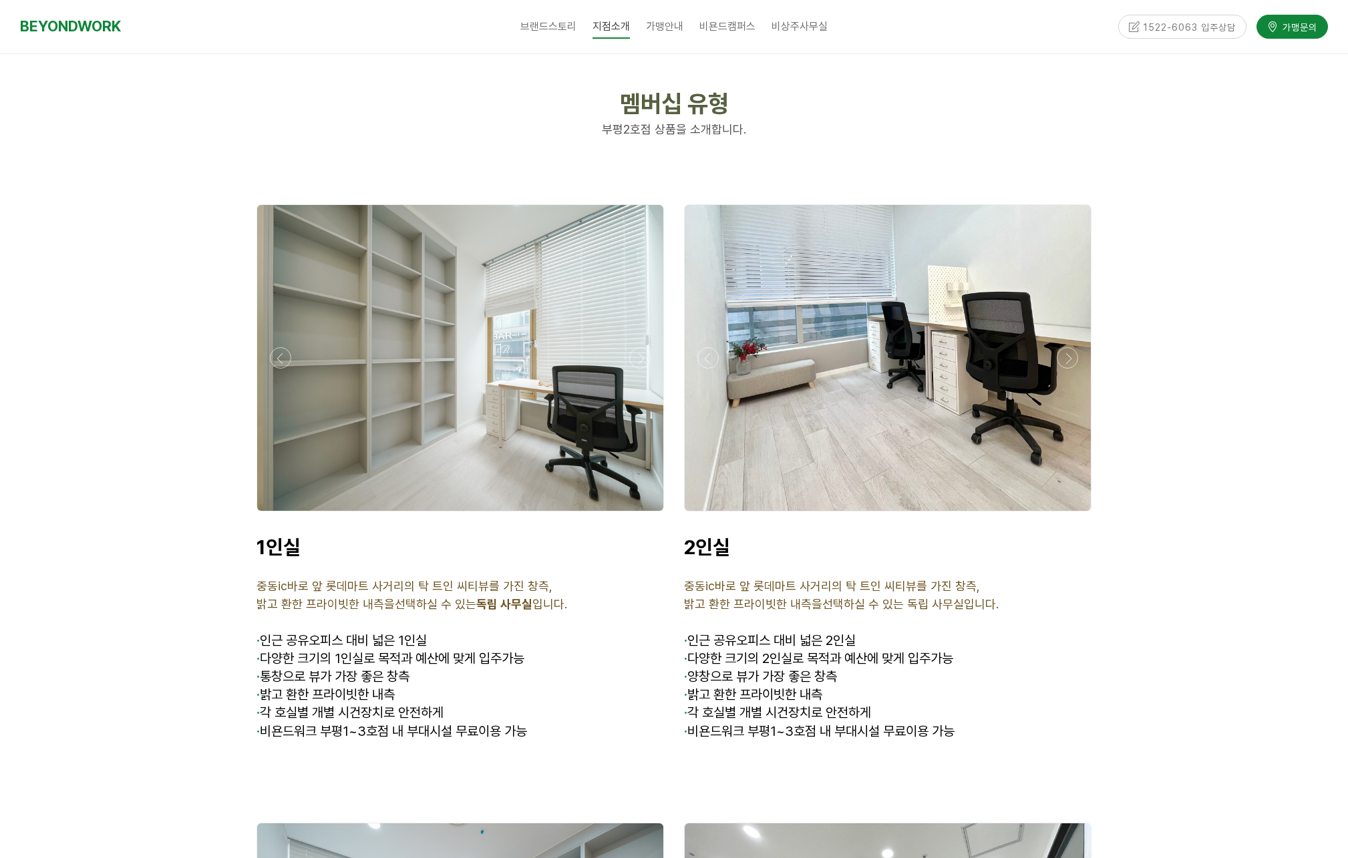
scroll to position [3218, 0]
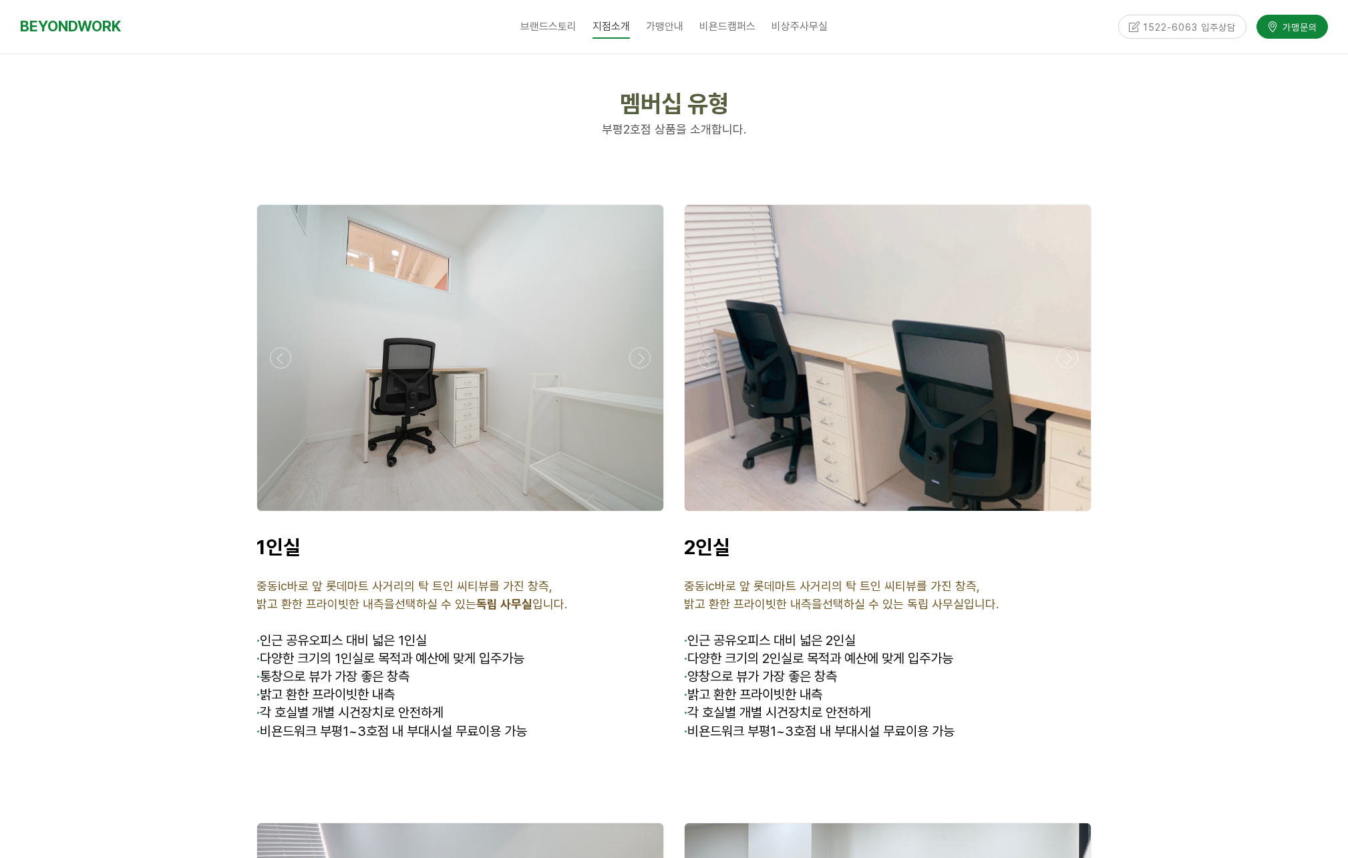
click at [1067, 515] on div at bounding box center [888, 515] width 414 height 0
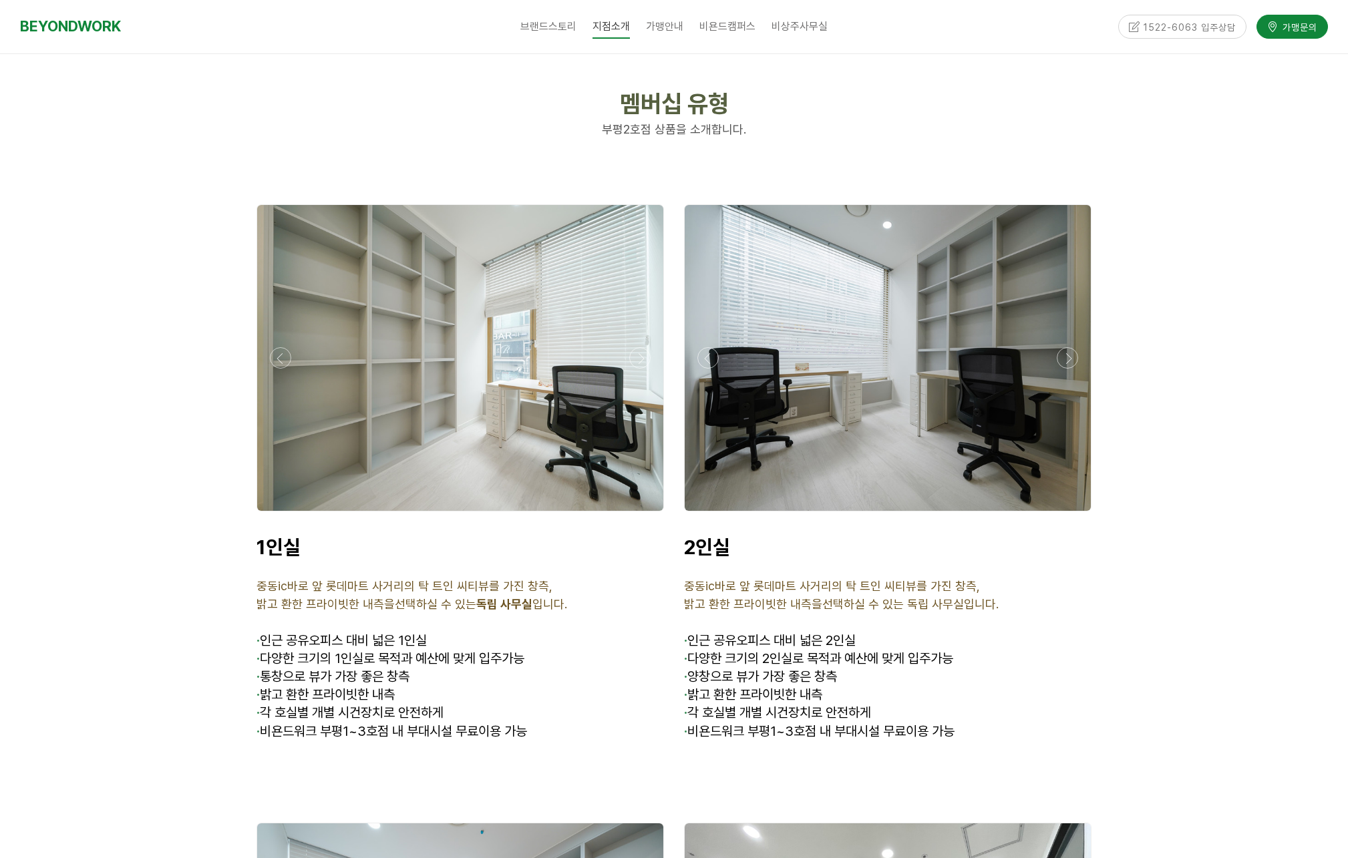
click at [1067, 515] on div at bounding box center [888, 515] width 414 height 0
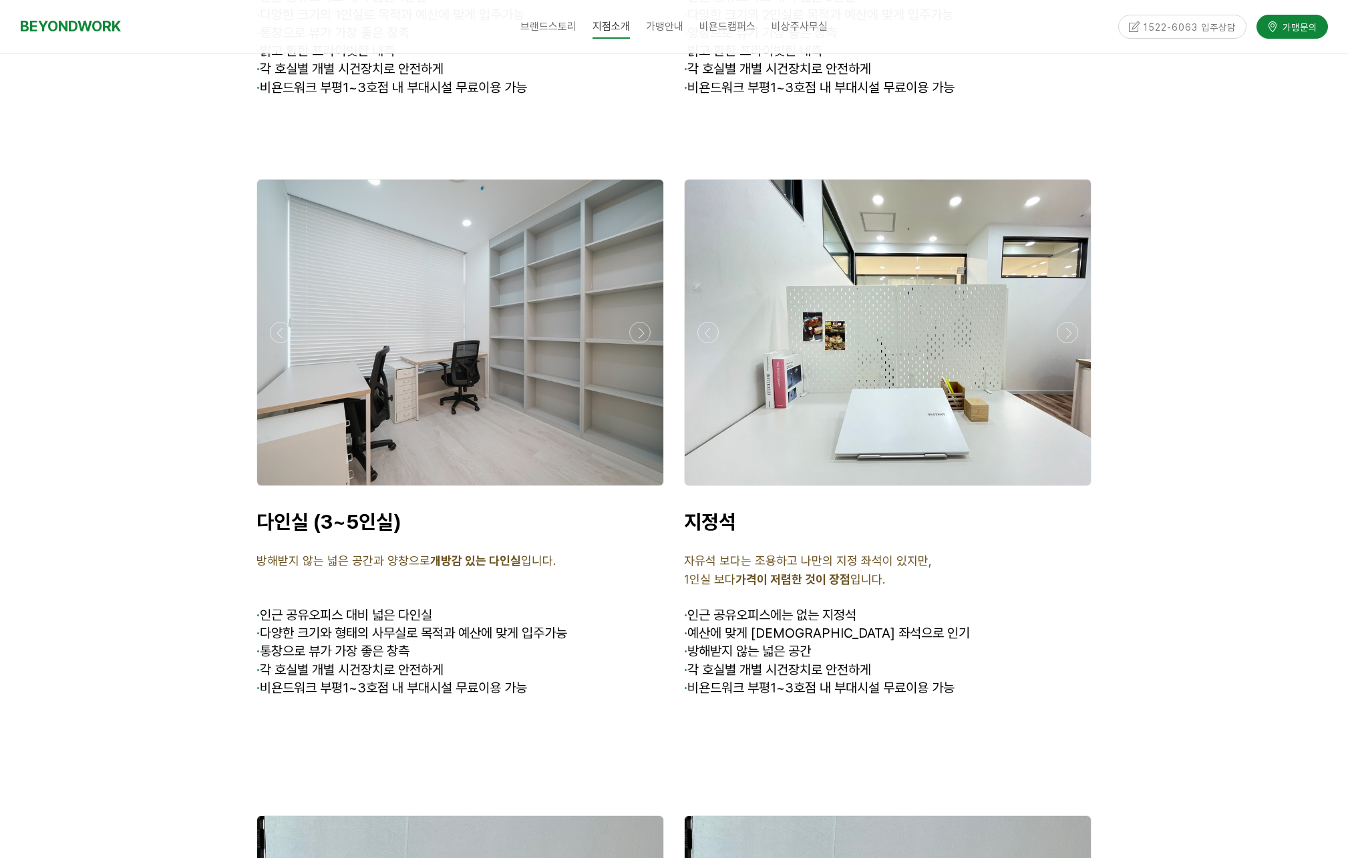
scroll to position [3862, 0]
click at [642, 490] on div at bounding box center [460, 490] width 414 height 0
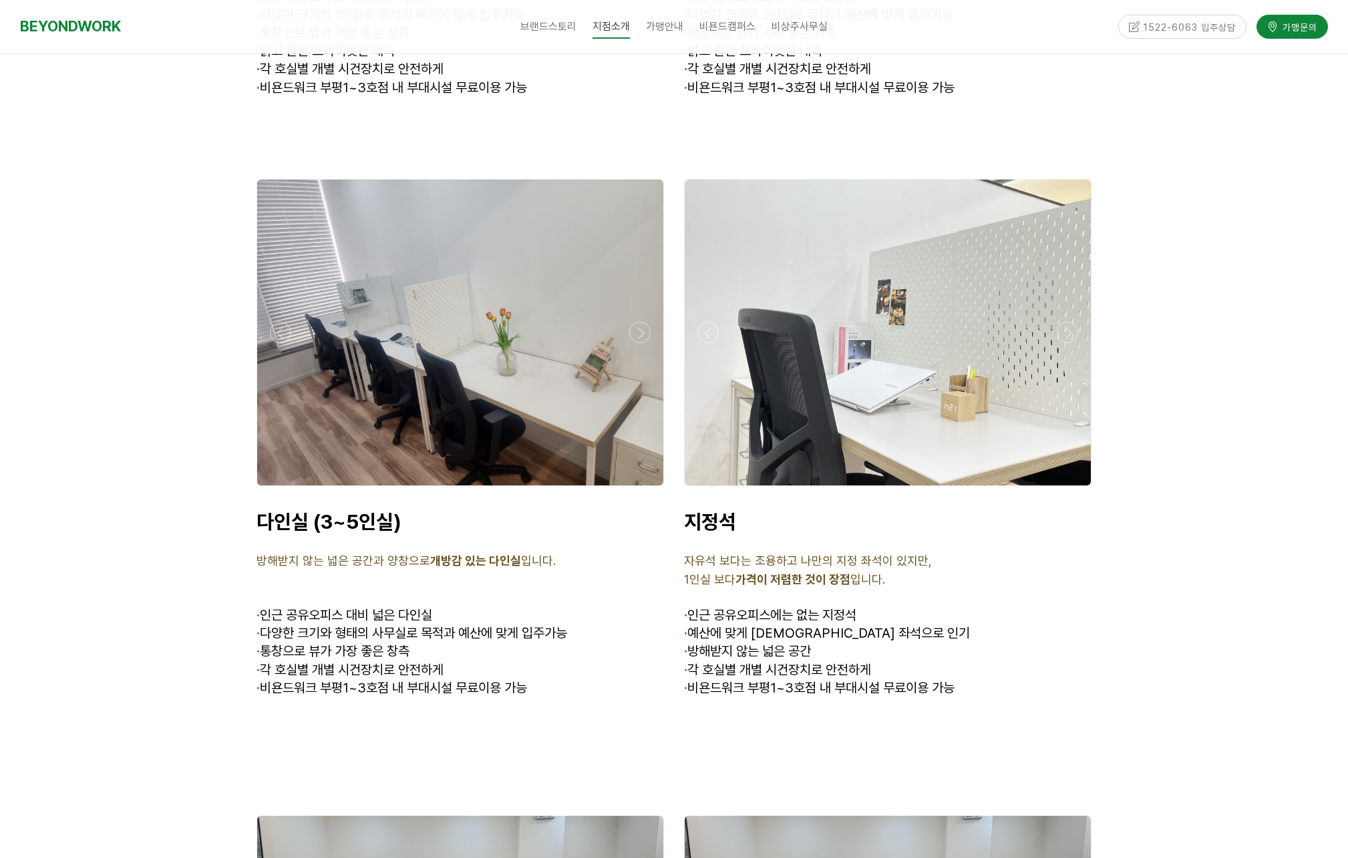
click at [642, 490] on div at bounding box center [460, 490] width 414 height 0
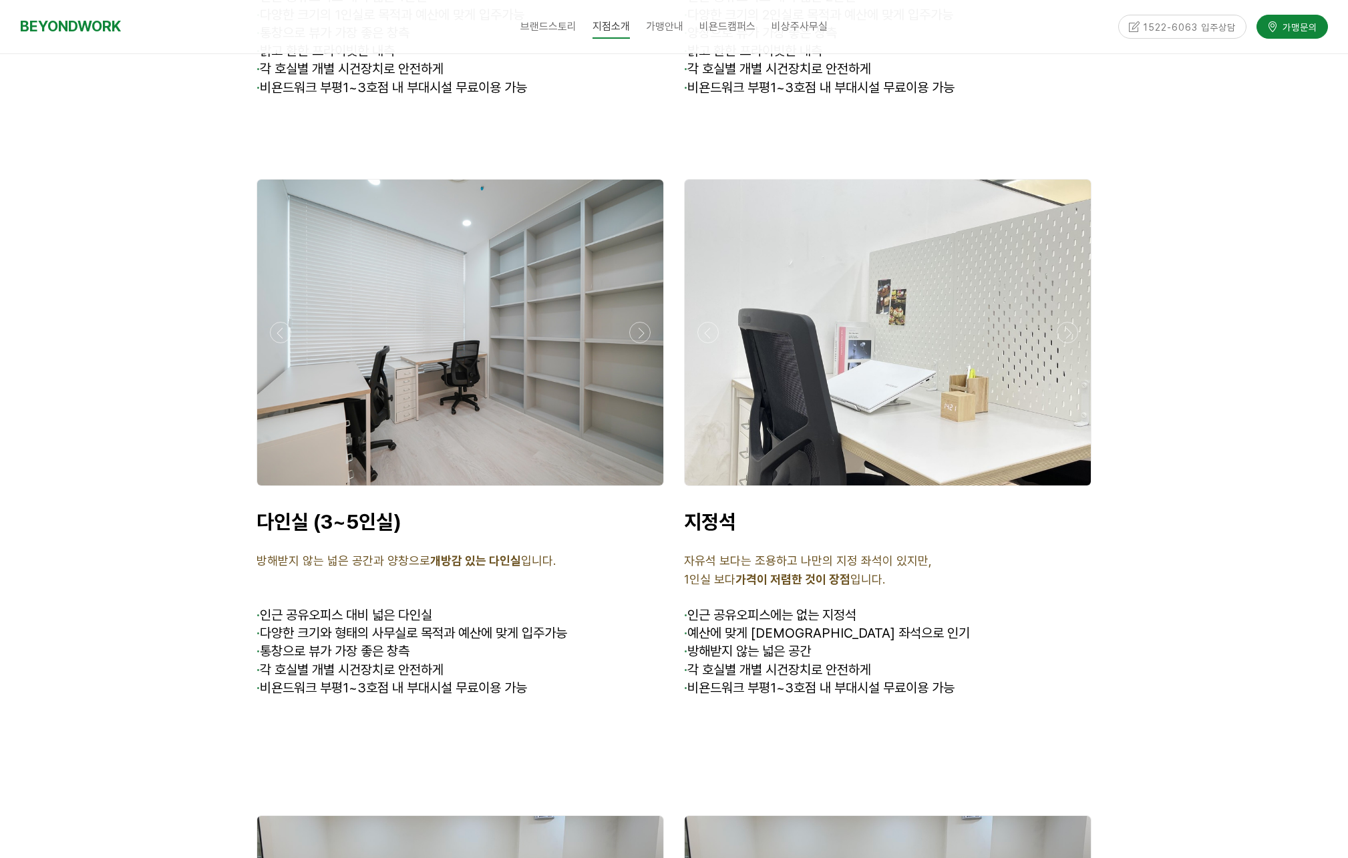
click at [642, 490] on div at bounding box center [460, 490] width 414 height 0
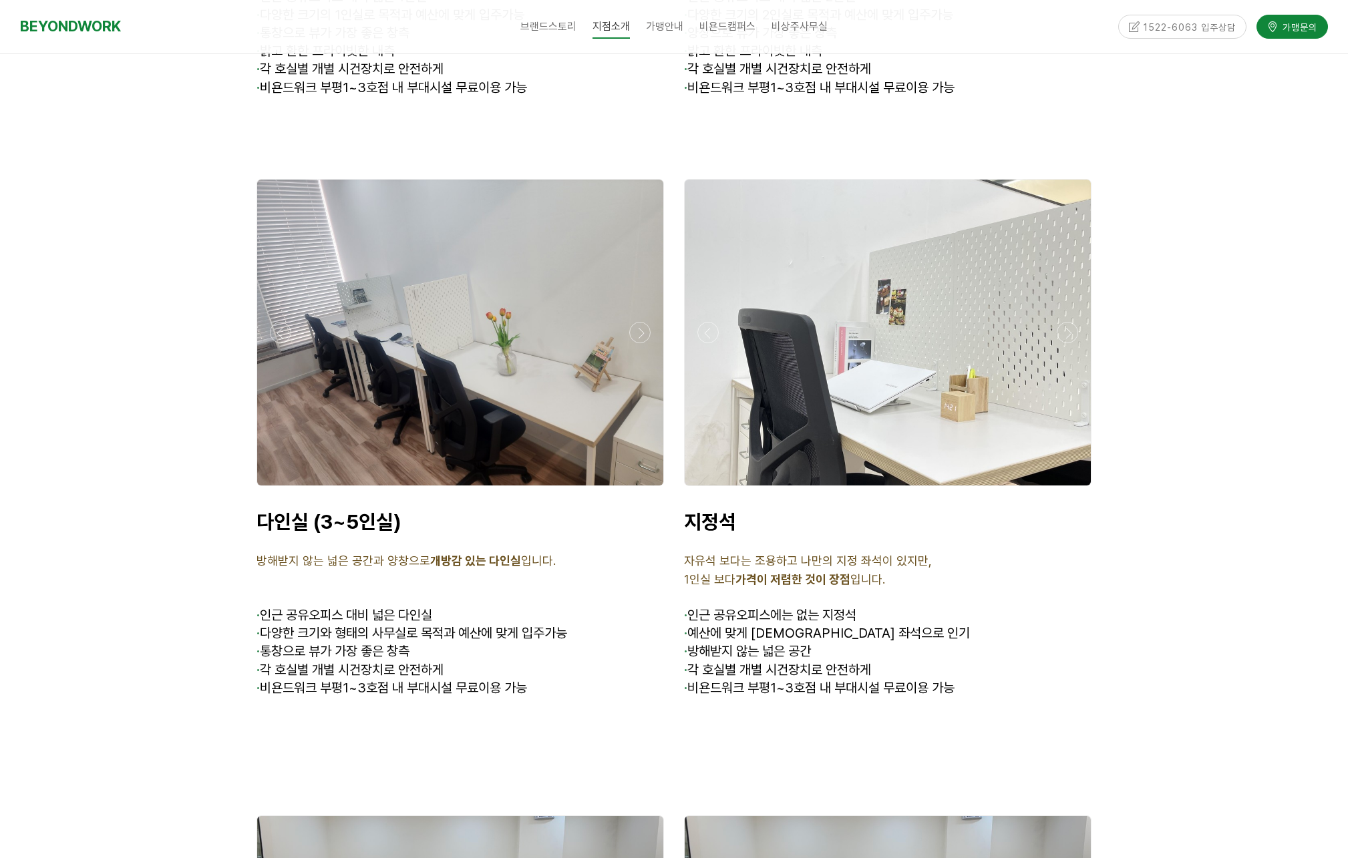
click at [1068, 490] on div at bounding box center [888, 490] width 414 height 0
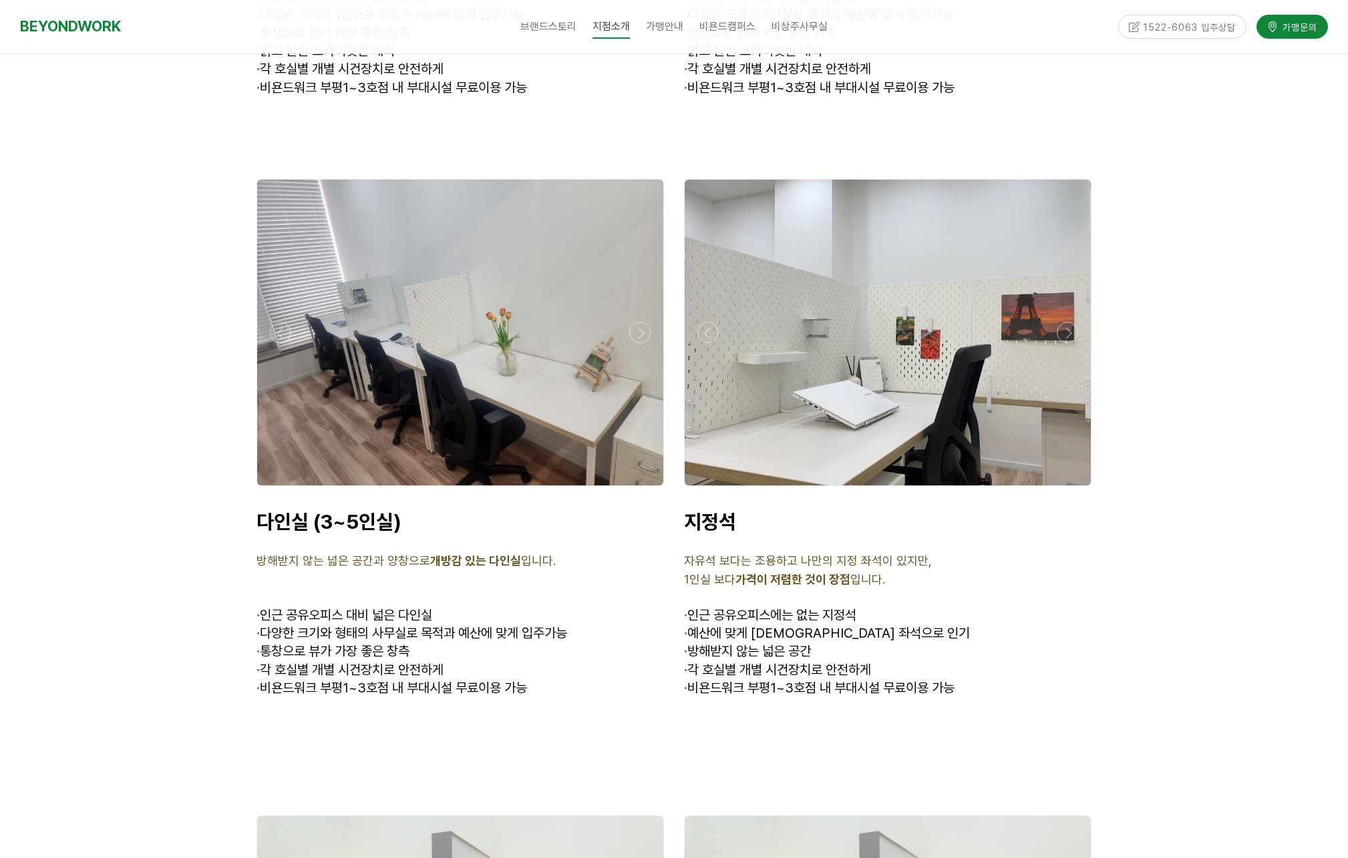
click at [1068, 490] on div at bounding box center [888, 490] width 414 height 0
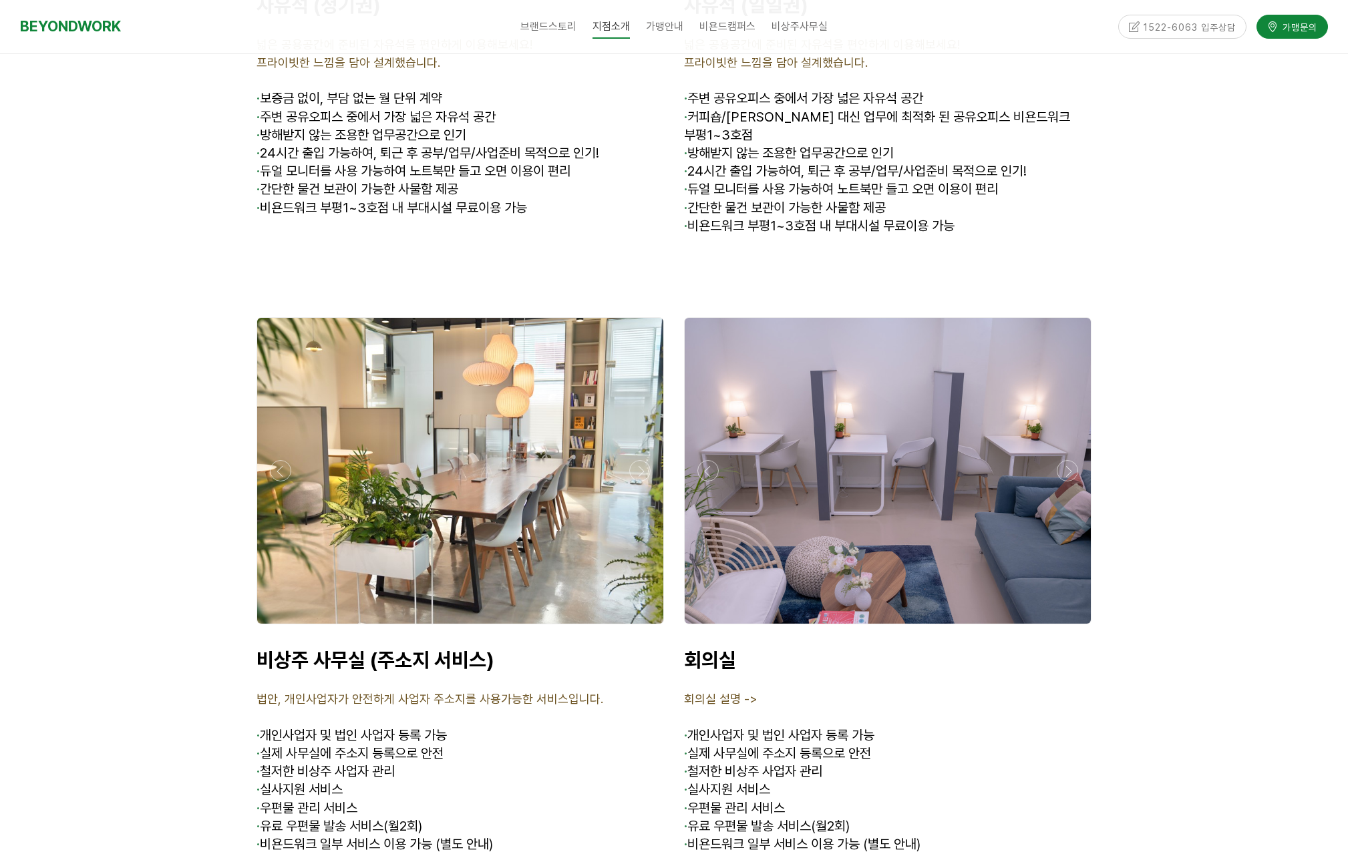
scroll to position [5021, 0]
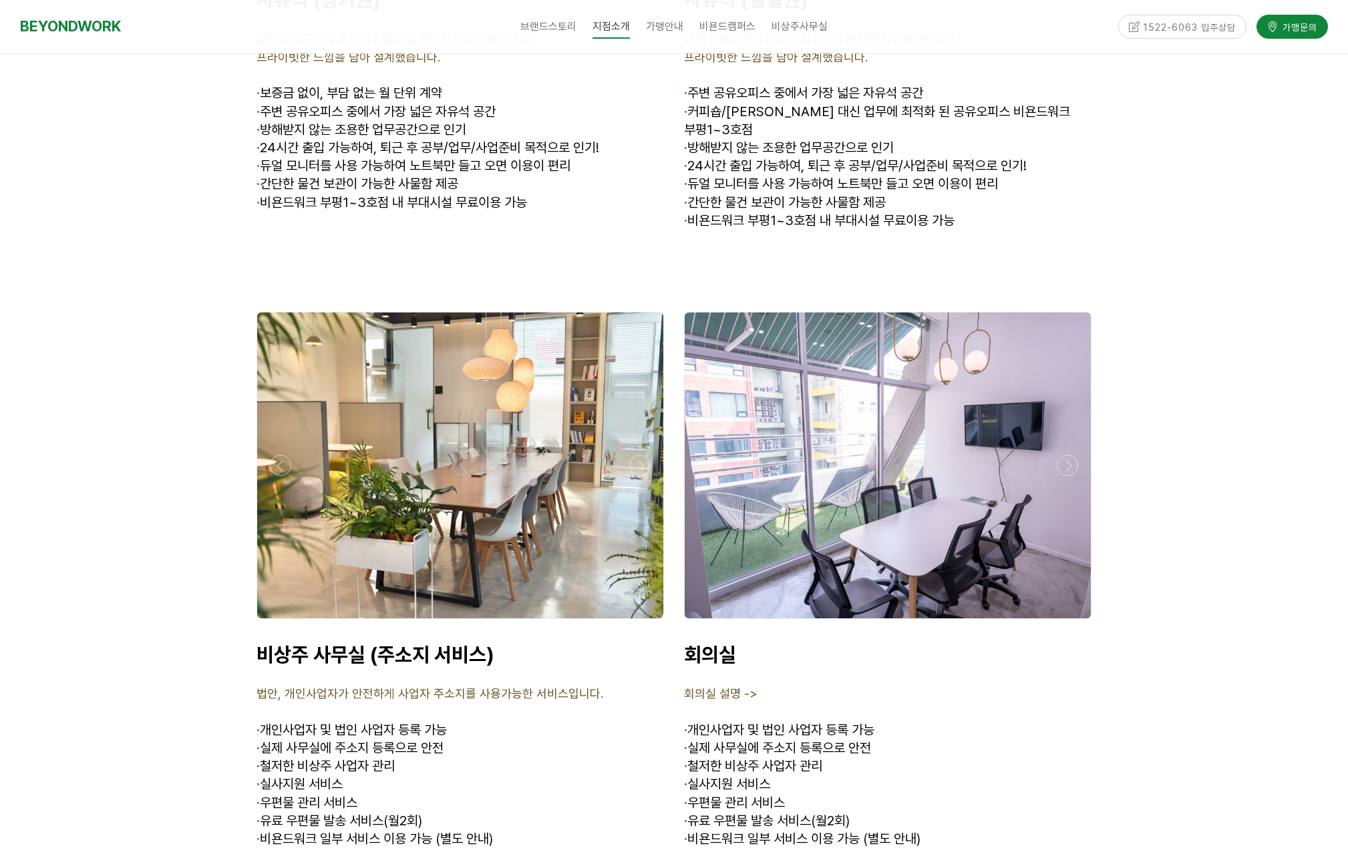
click at [1067, 623] on div at bounding box center [888, 623] width 414 height 0
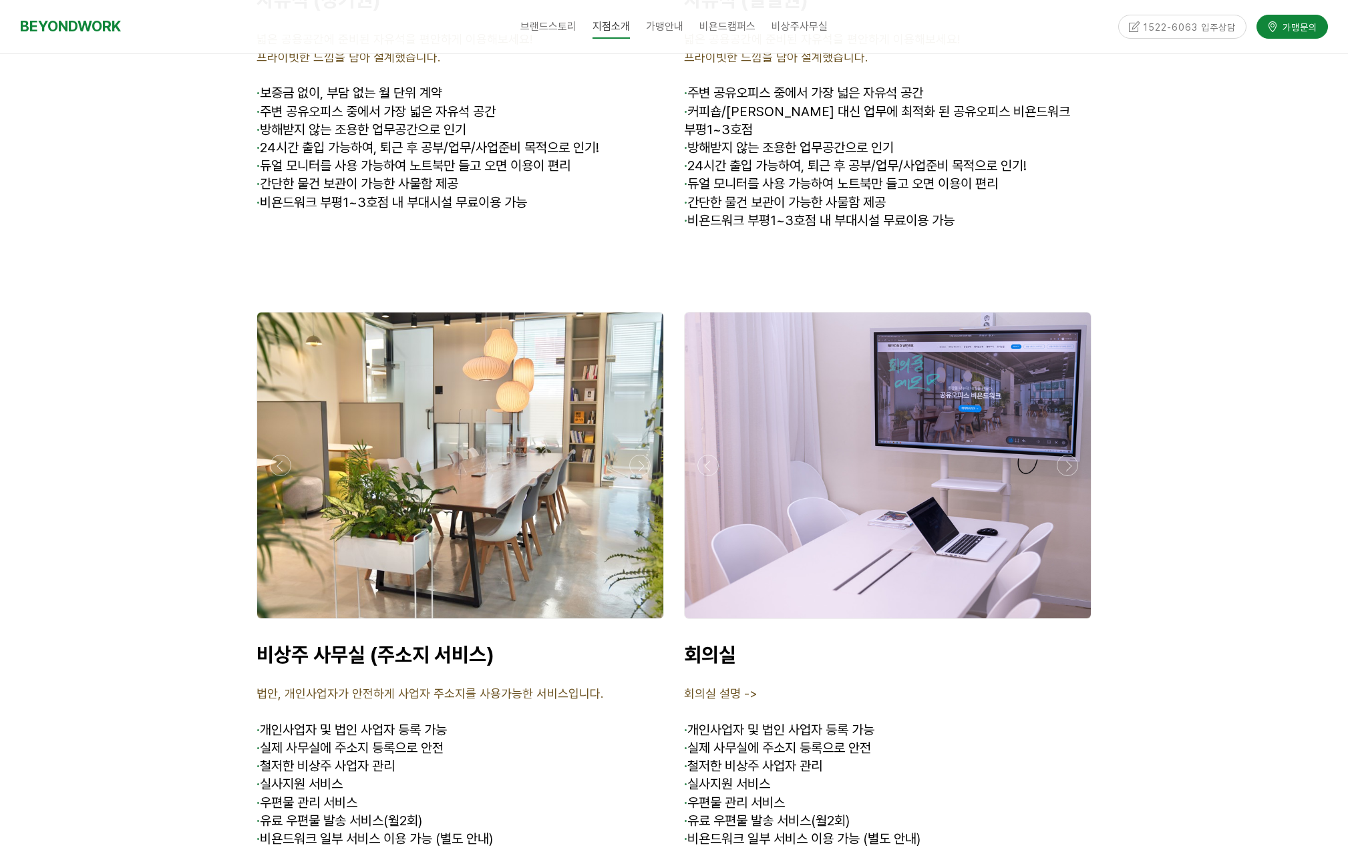
click at [1067, 623] on div at bounding box center [888, 623] width 414 height 0
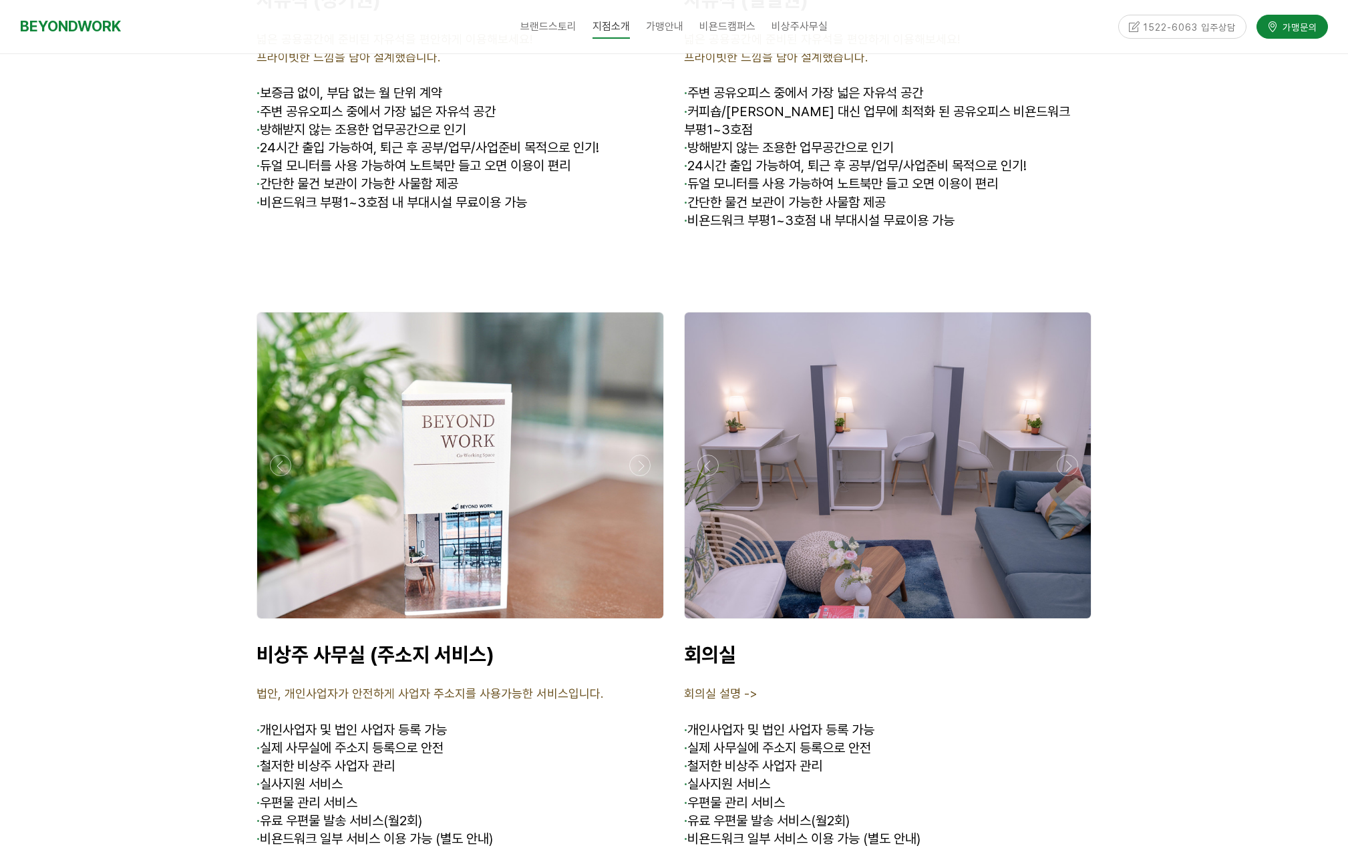
click at [1067, 623] on div at bounding box center [888, 623] width 414 height 0
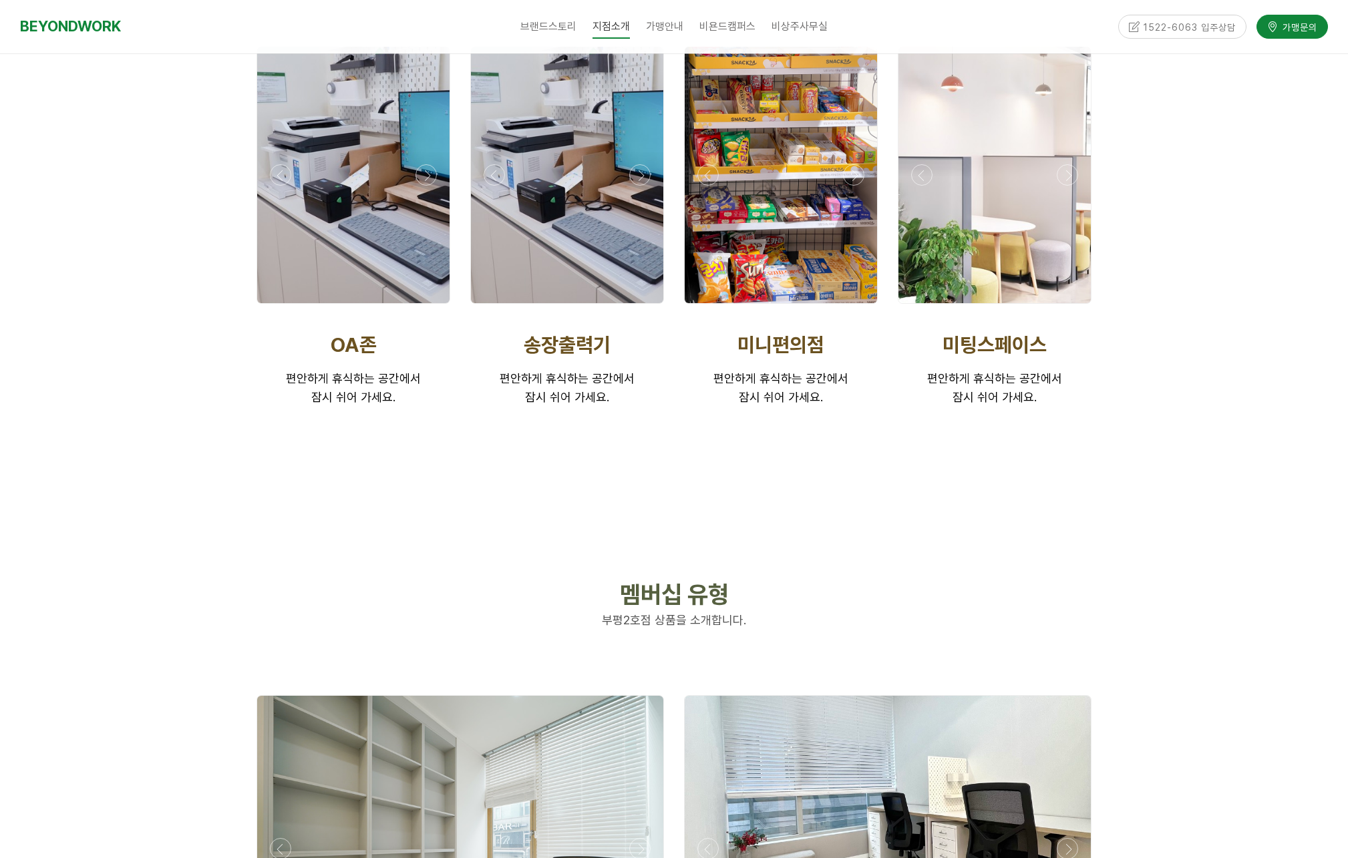
scroll to position [2703, 0]
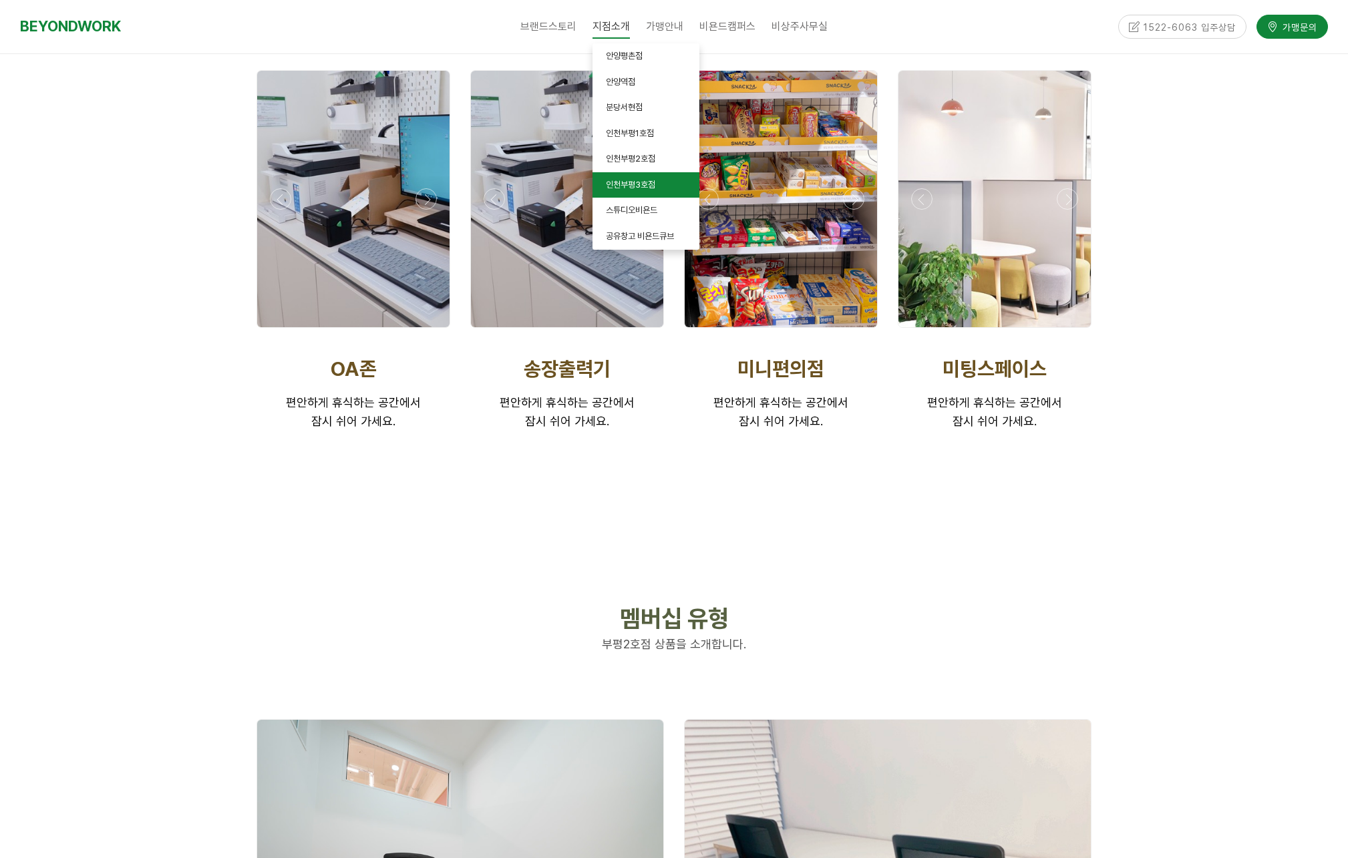
click at [641, 186] on span "인천부평3호점" at bounding box center [630, 185] width 49 height 10
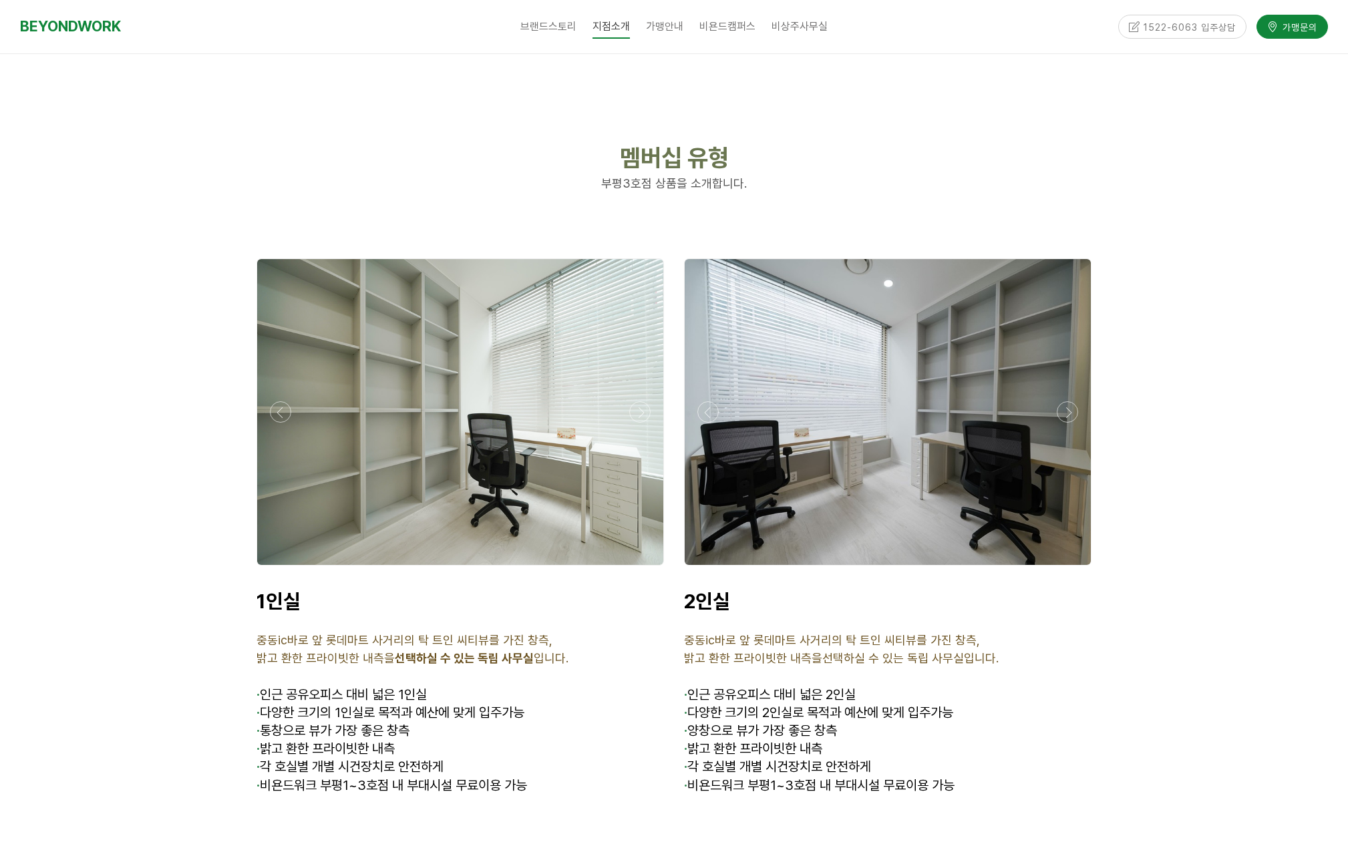
scroll to position [3090, 0]
click at [633, 569] on div at bounding box center [460, 569] width 414 height 0
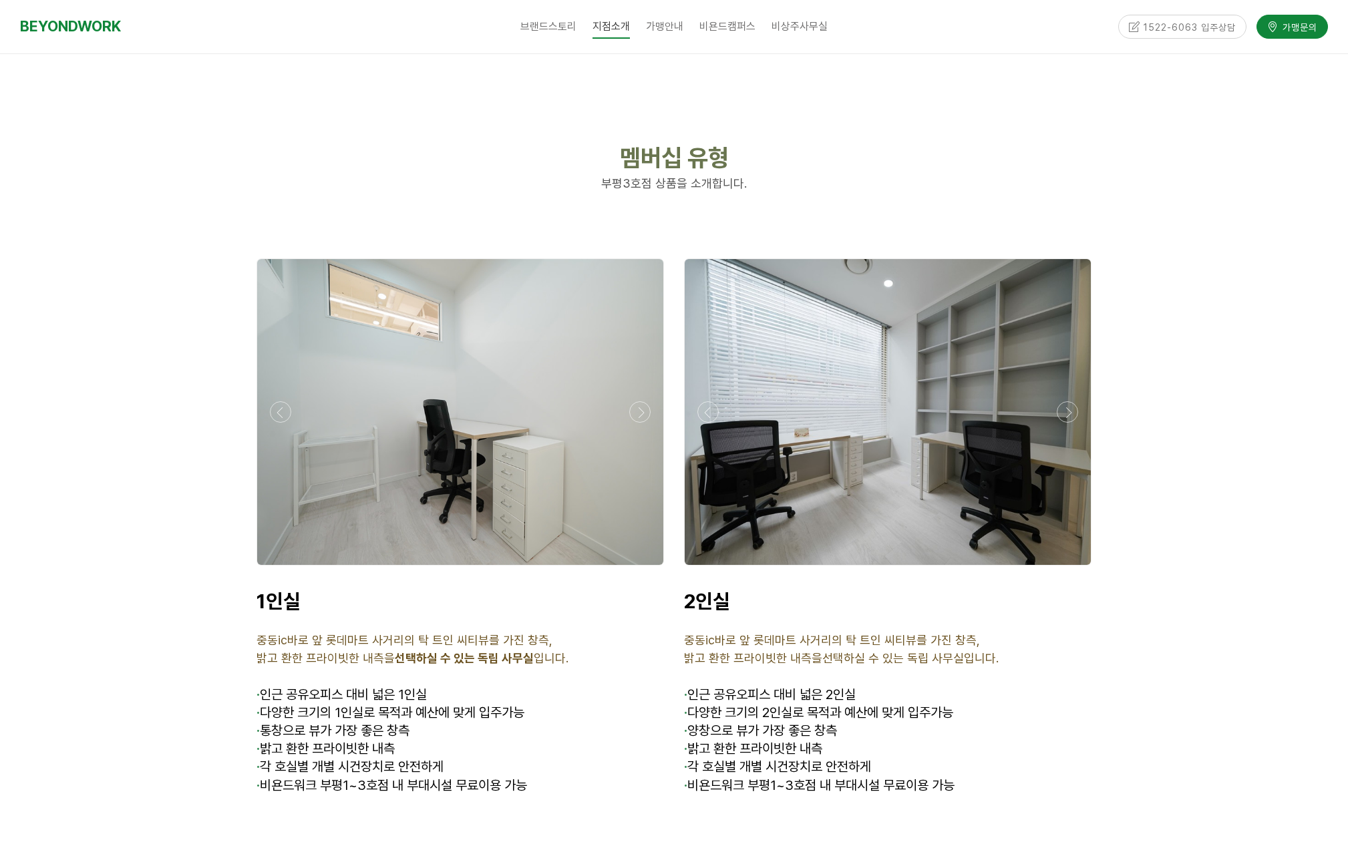
click at [633, 569] on div at bounding box center [460, 569] width 414 height 0
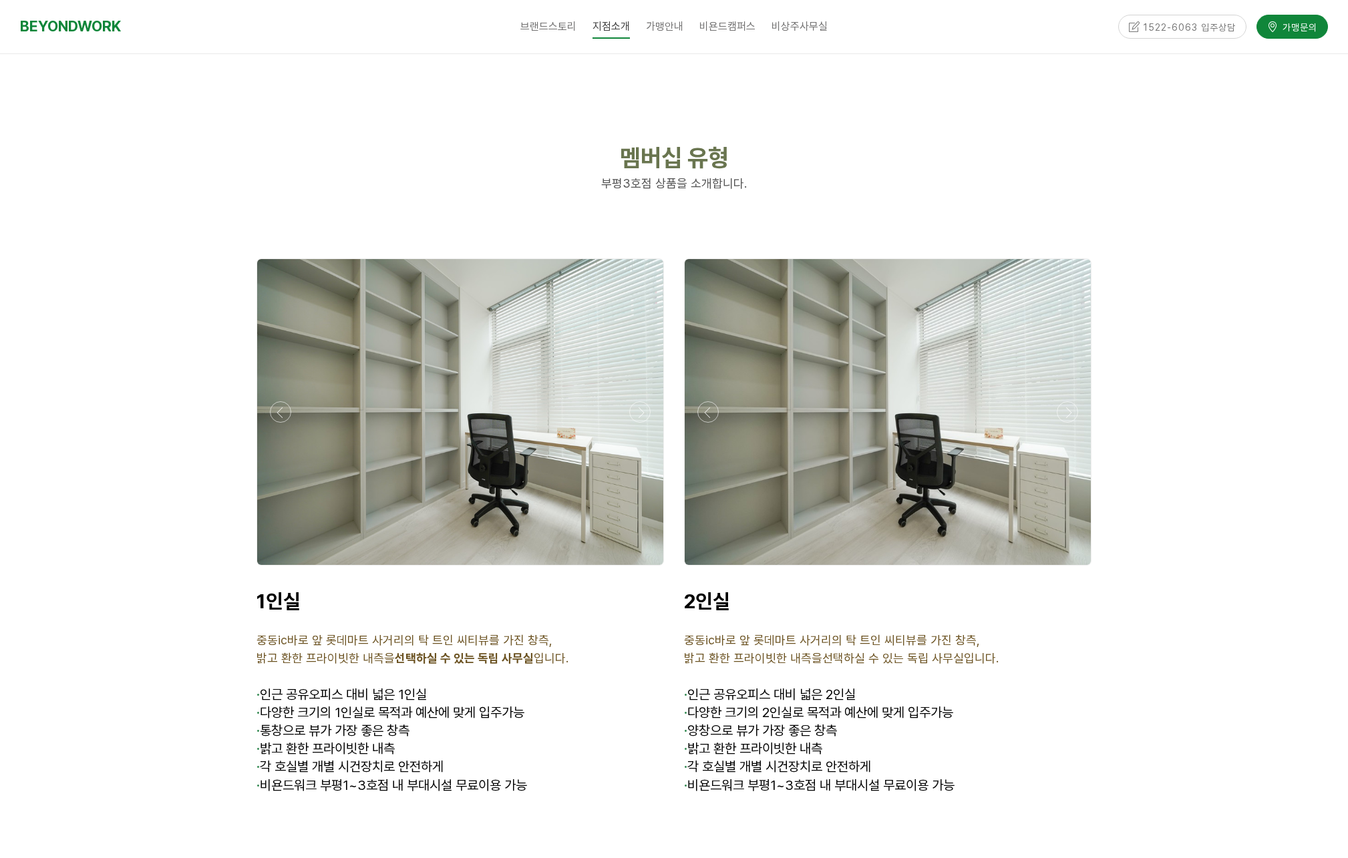
click at [633, 569] on div at bounding box center [460, 569] width 414 height 0
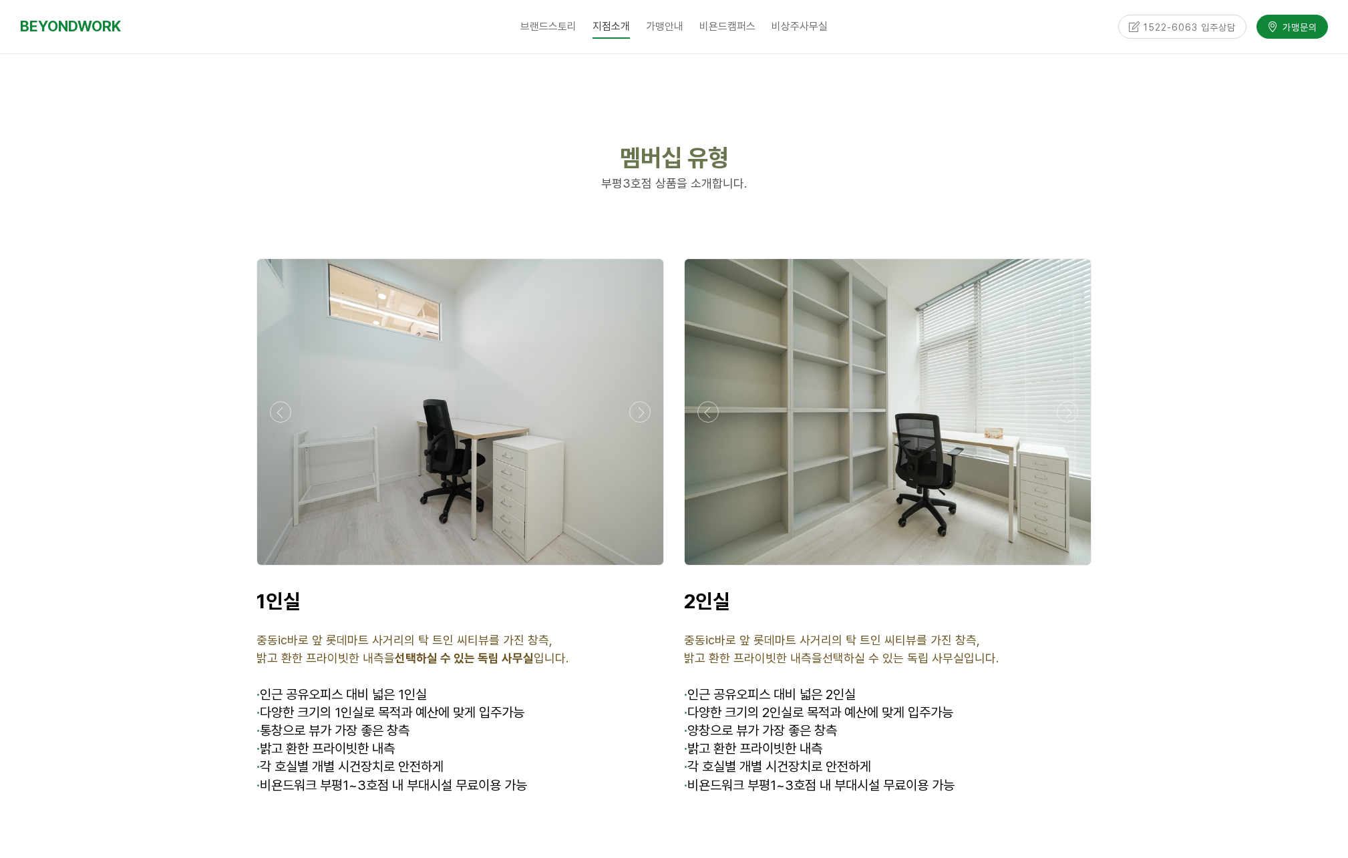
click at [633, 569] on div at bounding box center [460, 569] width 414 height 0
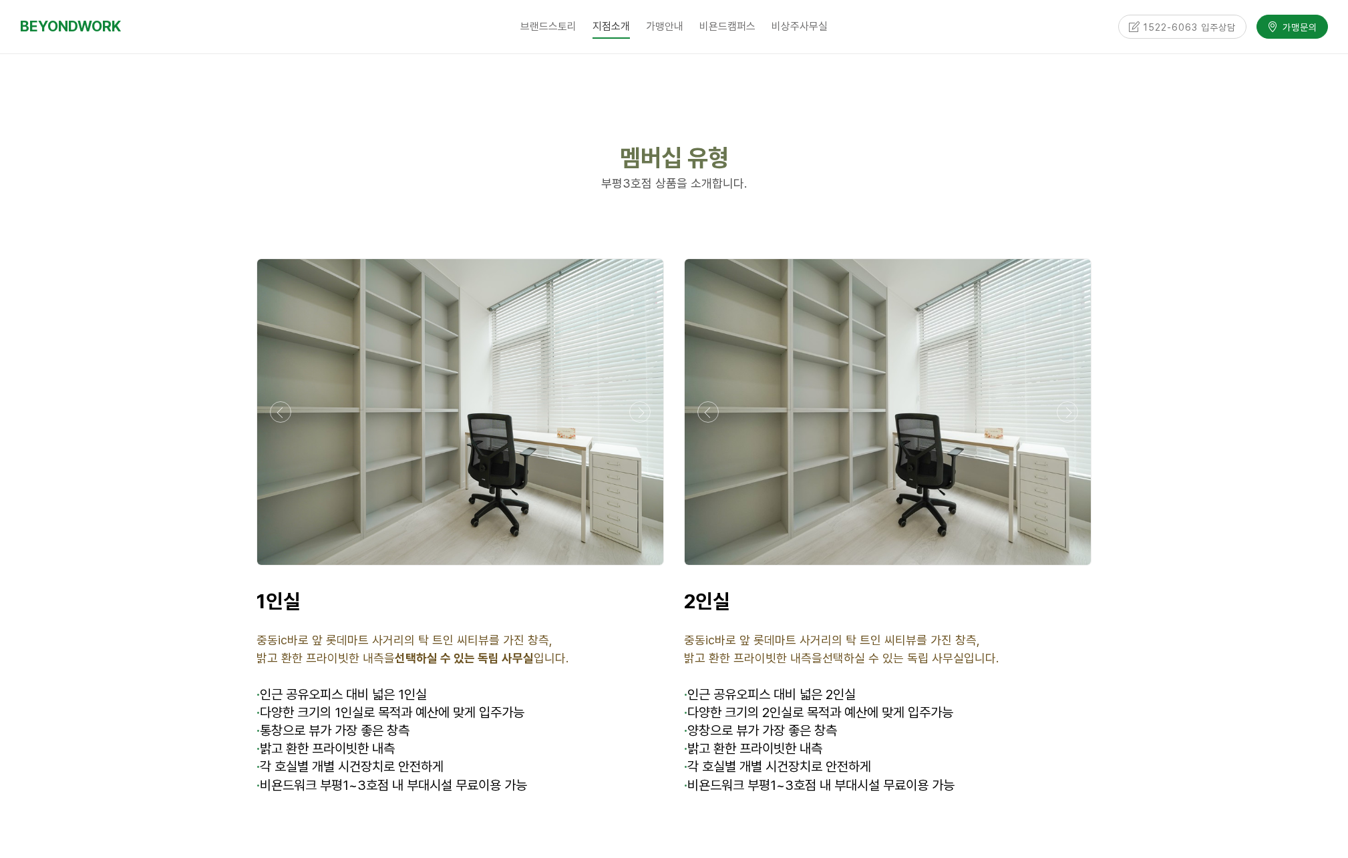
click at [1065, 569] on div at bounding box center [888, 569] width 414 height 0
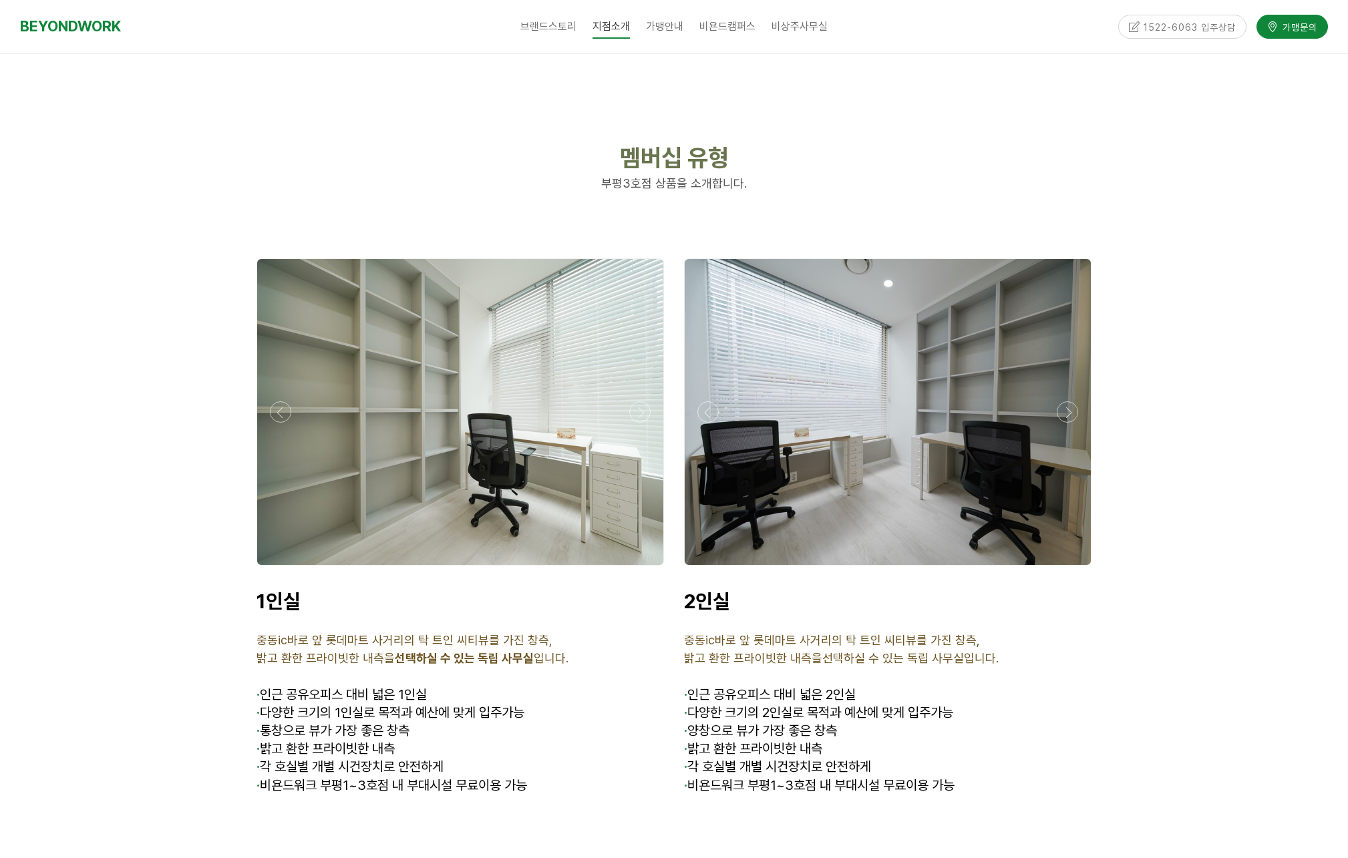
click at [1065, 569] on div at bounding box center [888, 569] width 414 height 0
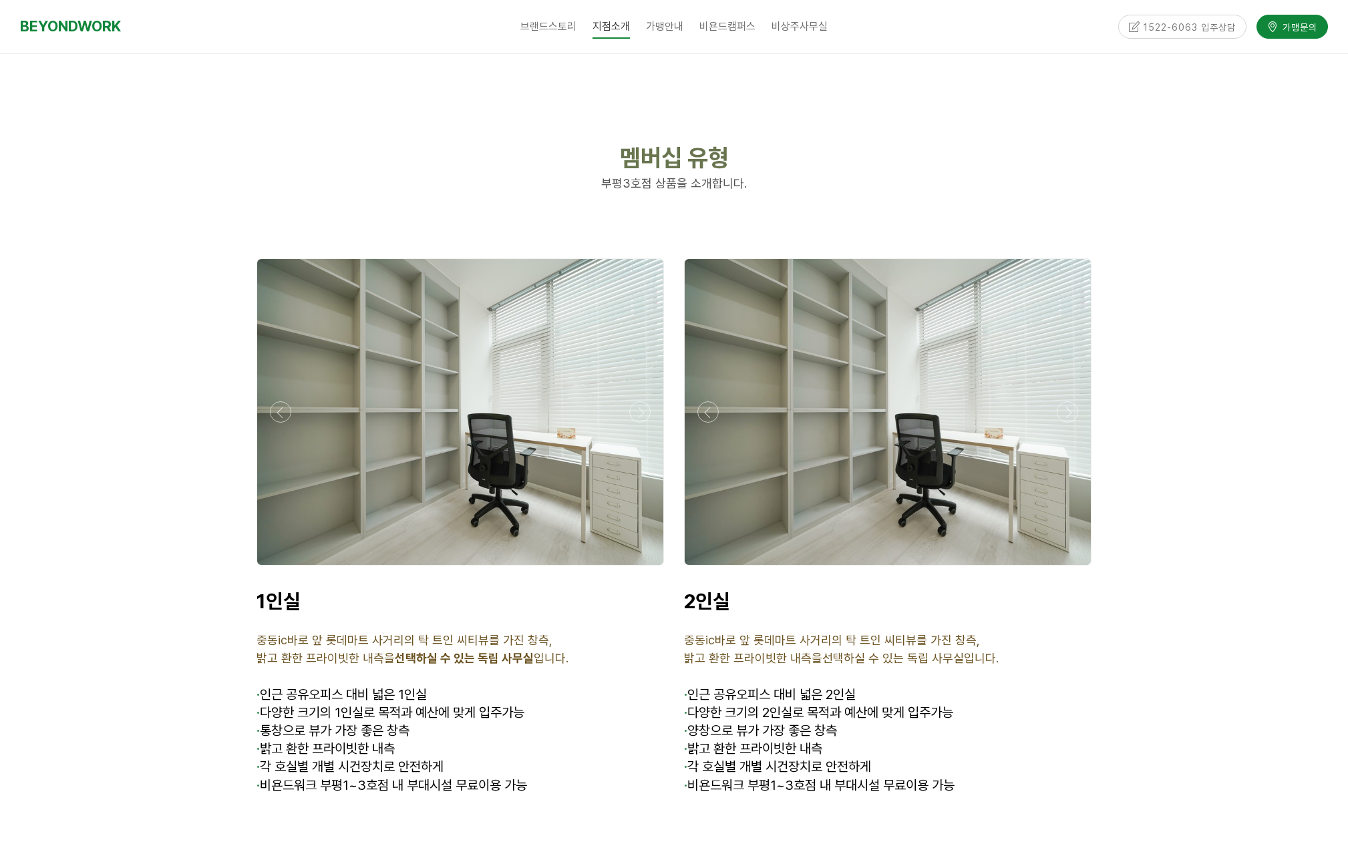
click at [1065, 569] on div at bounding box center [888, 569] width 414 height 0
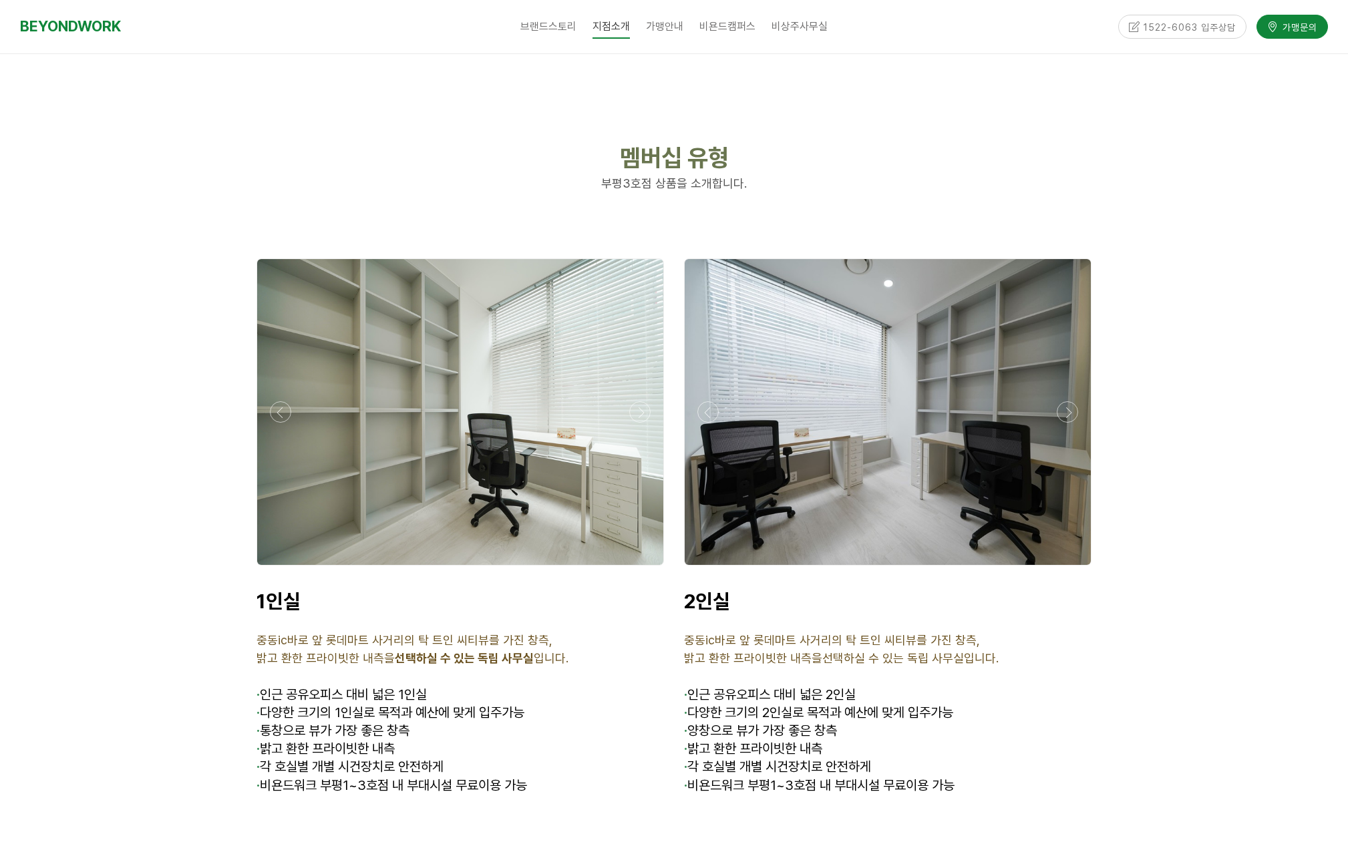
click at [1065, 569] on div at bounding box center [888, 569] width 414 height 0
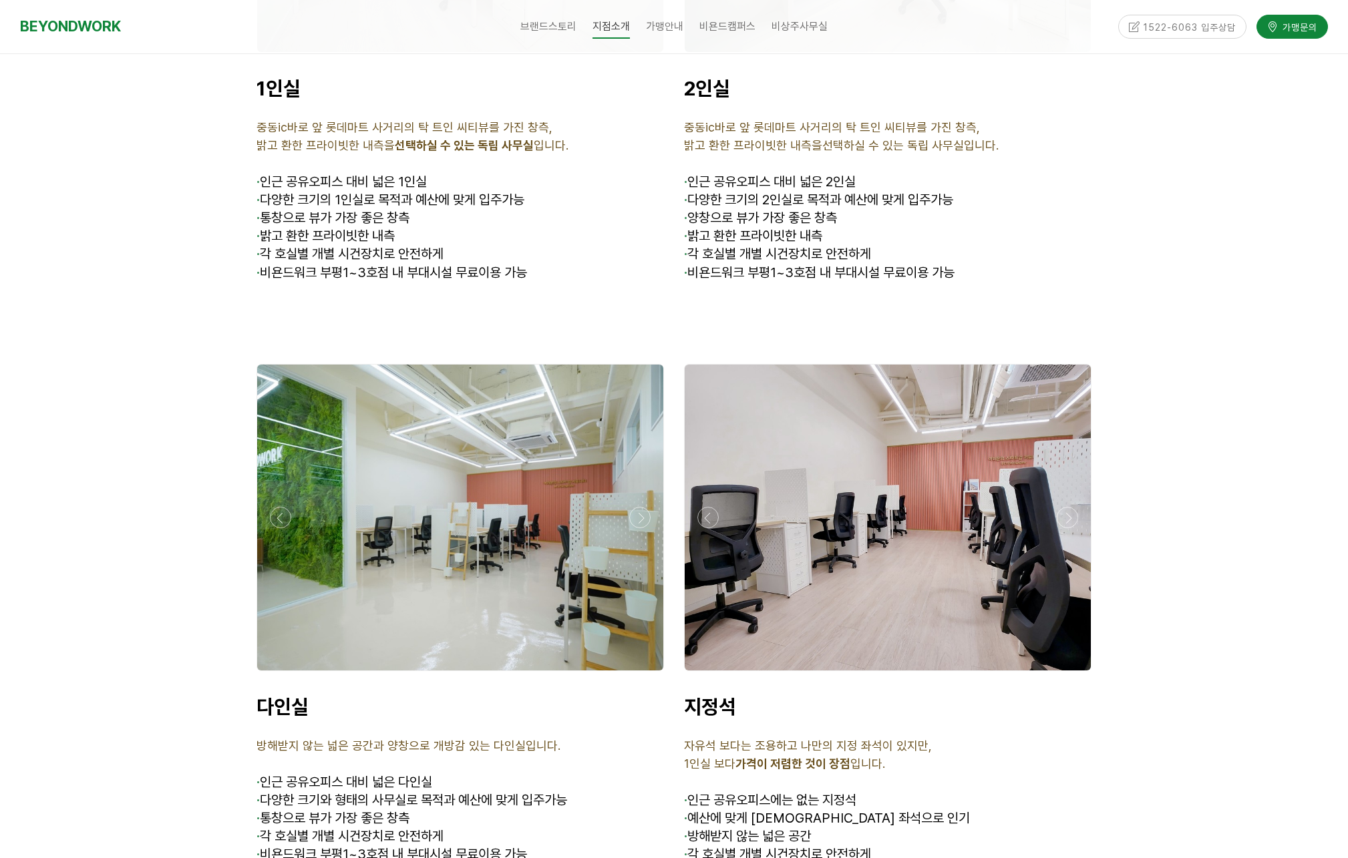
scroll to position [3605, 0]
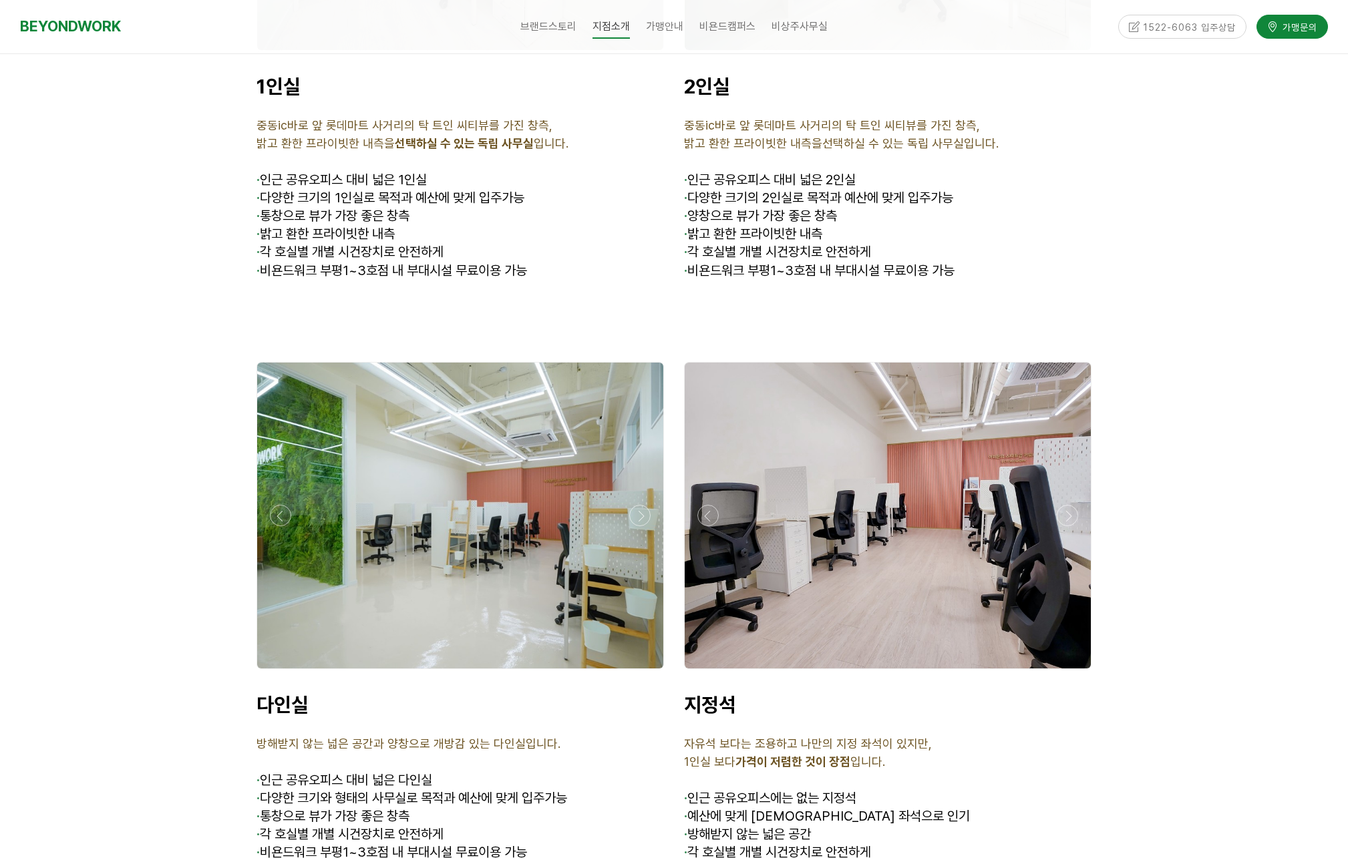
click at [649, 673] on div at bounding box center [460, 673] width 414 height 0
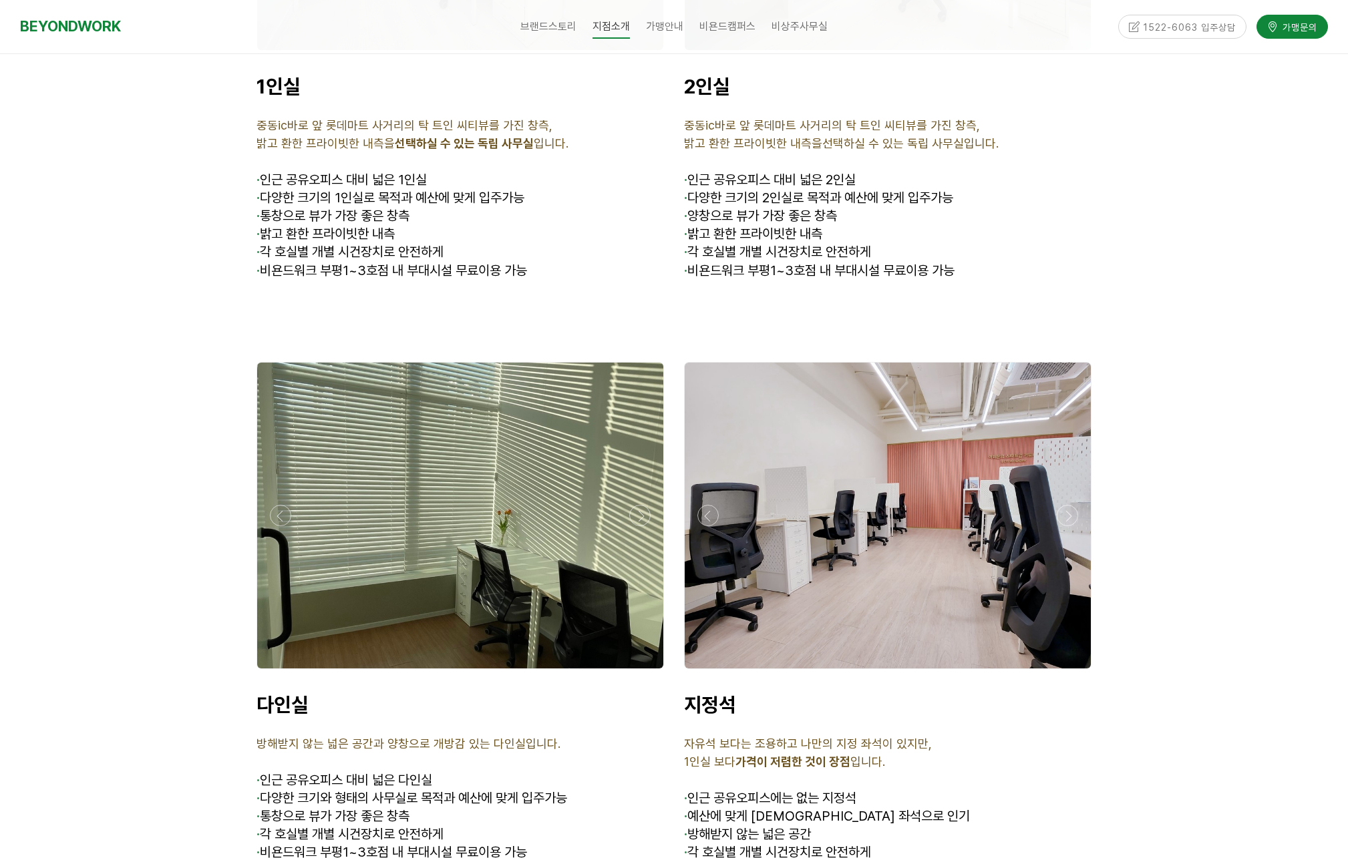
click at [649, 673] on div at bounding box center [460, 673] width 414 height 0
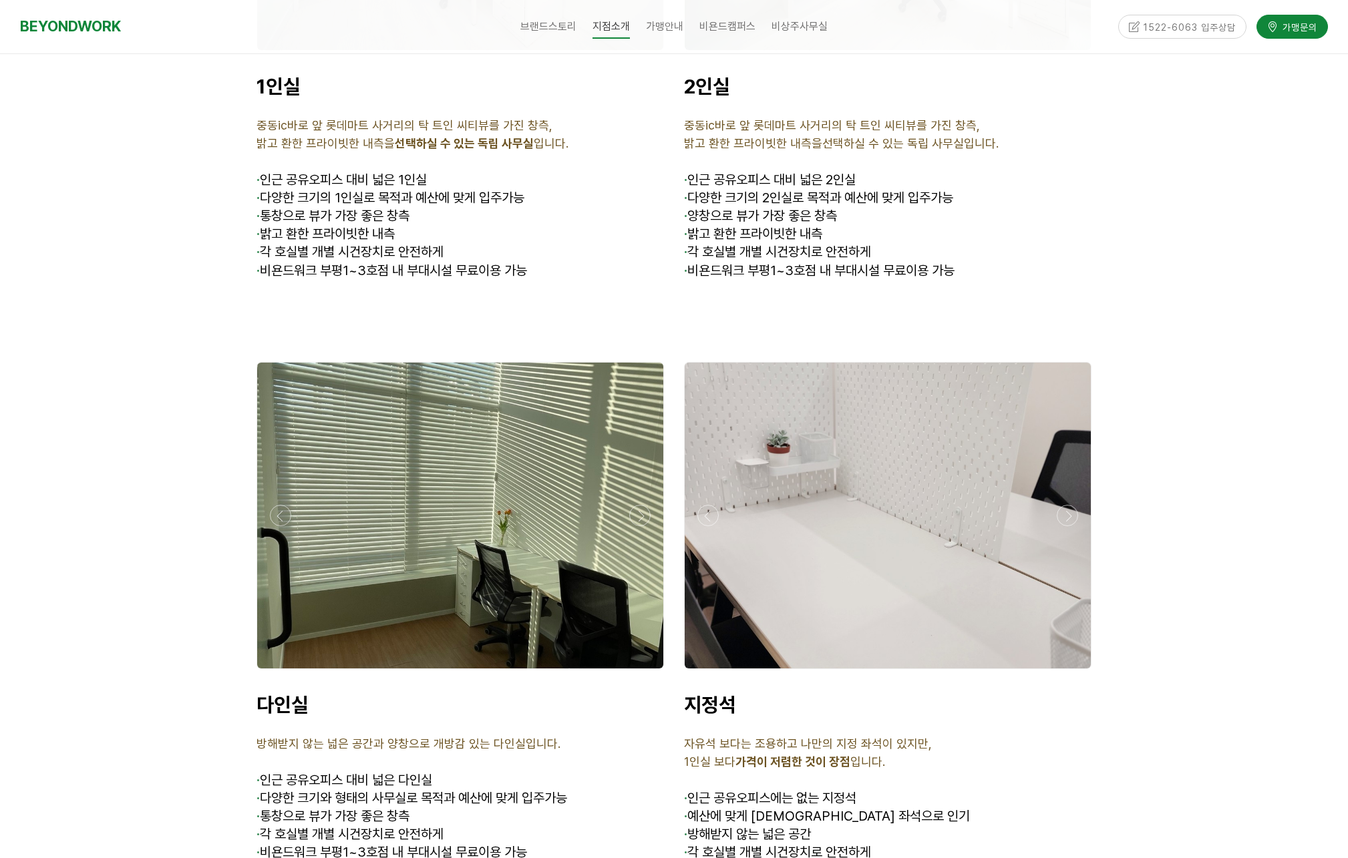
click at [645, 673] on div at bounding box center [460, 673] width 414 height 0
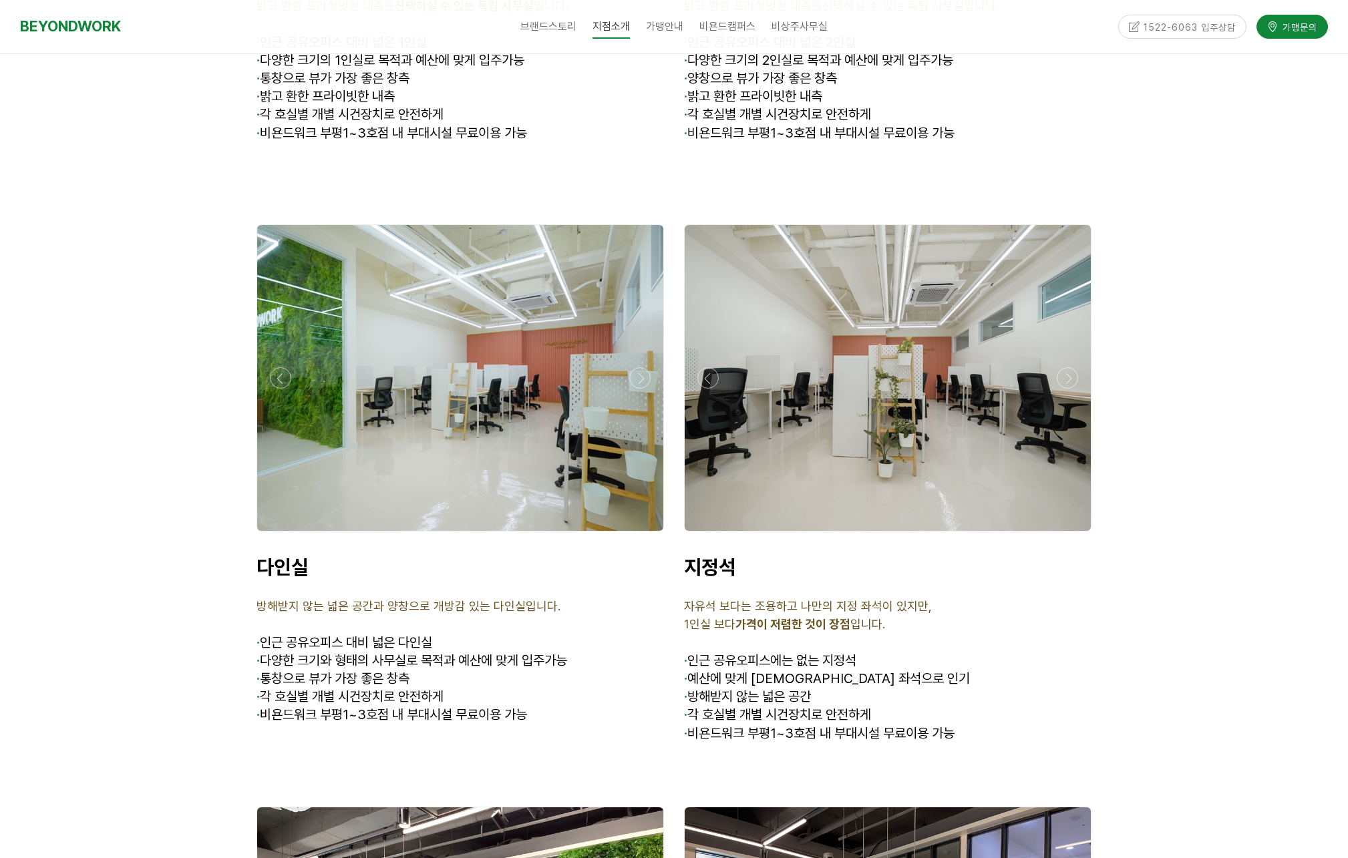
scroll to position [3734, 0]
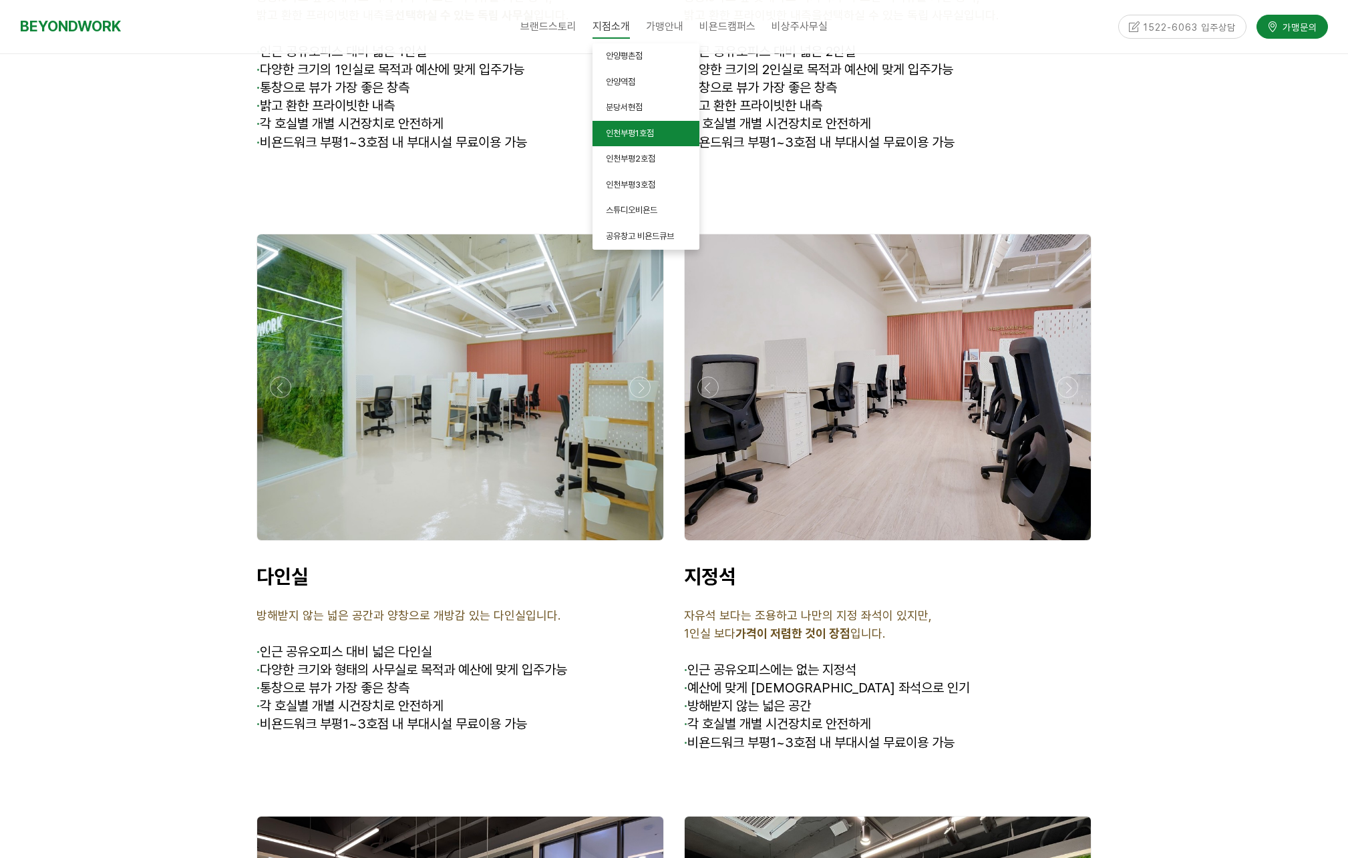
click at [624, 136] on span "인천부평1호점" at bounding box center [630, 133] width 48 height 10
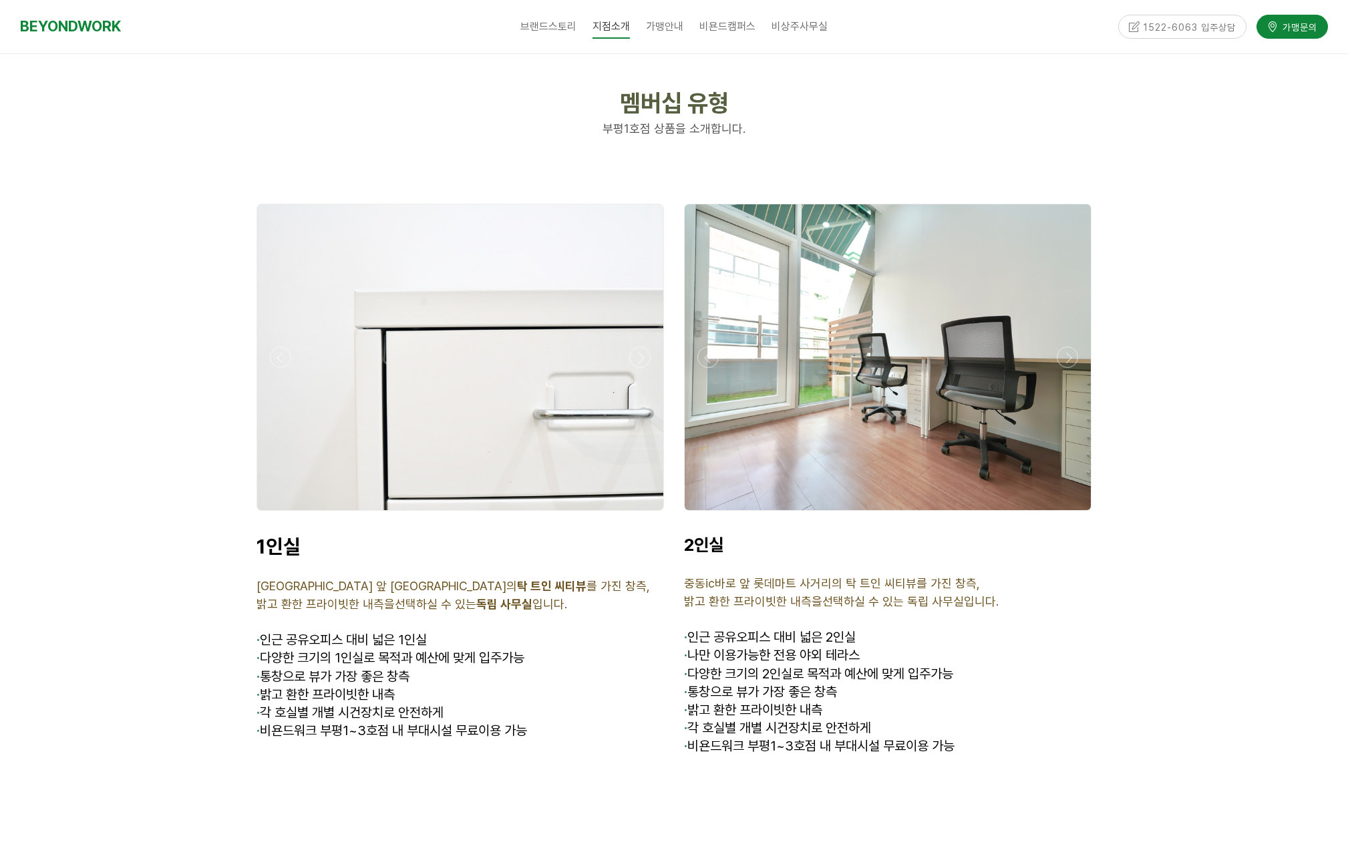
scroll to position [3218, 0]
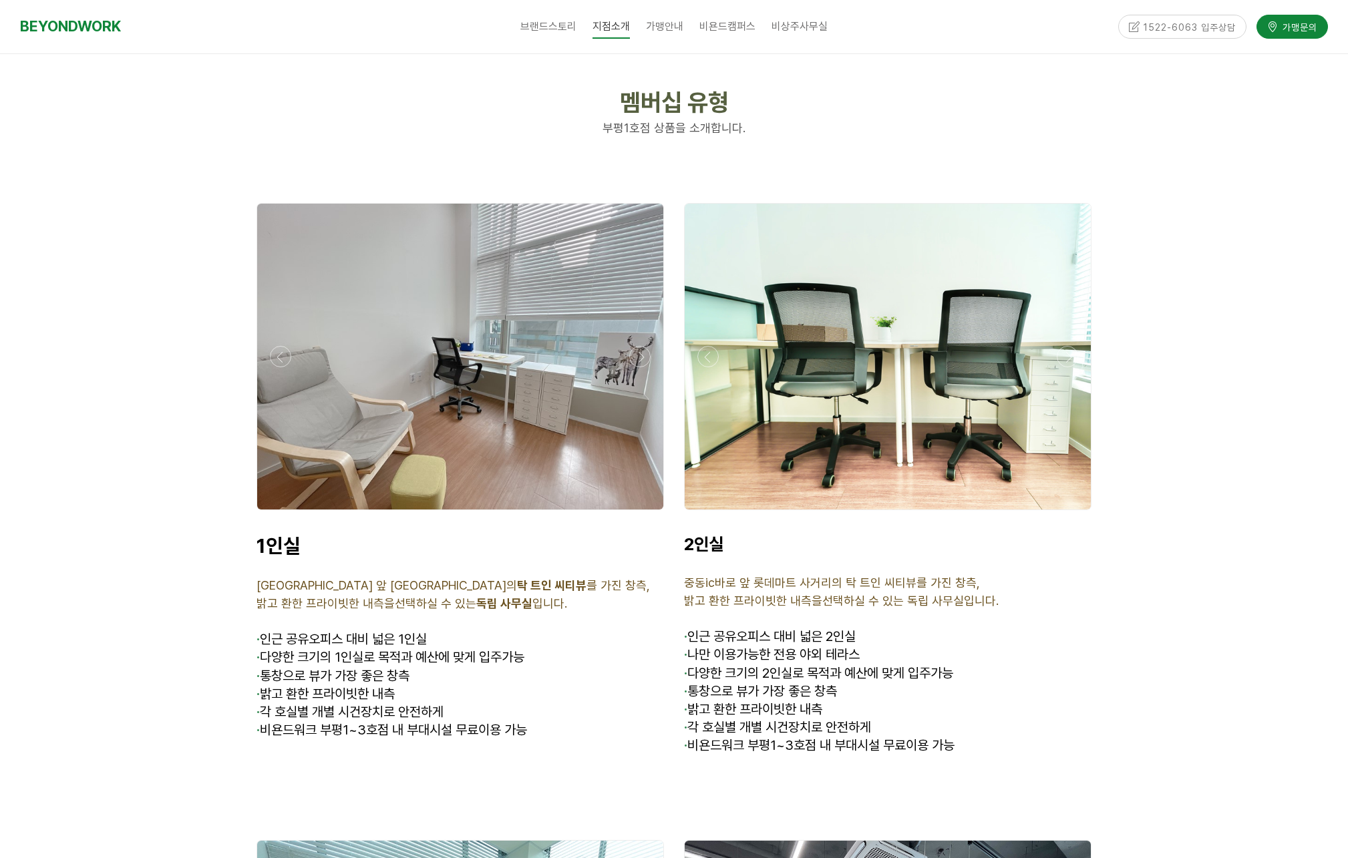
drag, startPoint x: 876, startPoint y: 639, endPoint x: 675, endPoint y: 637, distance: 200.4
click at [675, 637] on div "2인실 중동ic바로 앞 롯데마트 사거리의 탁 트인 씨티뷰를 가진 창측, 밝고 환한 프라이빗한 내측을선택하실 수 있는 독립 사무실입니다. · 인…" at bounding box center [888, 654] width 428 height 260
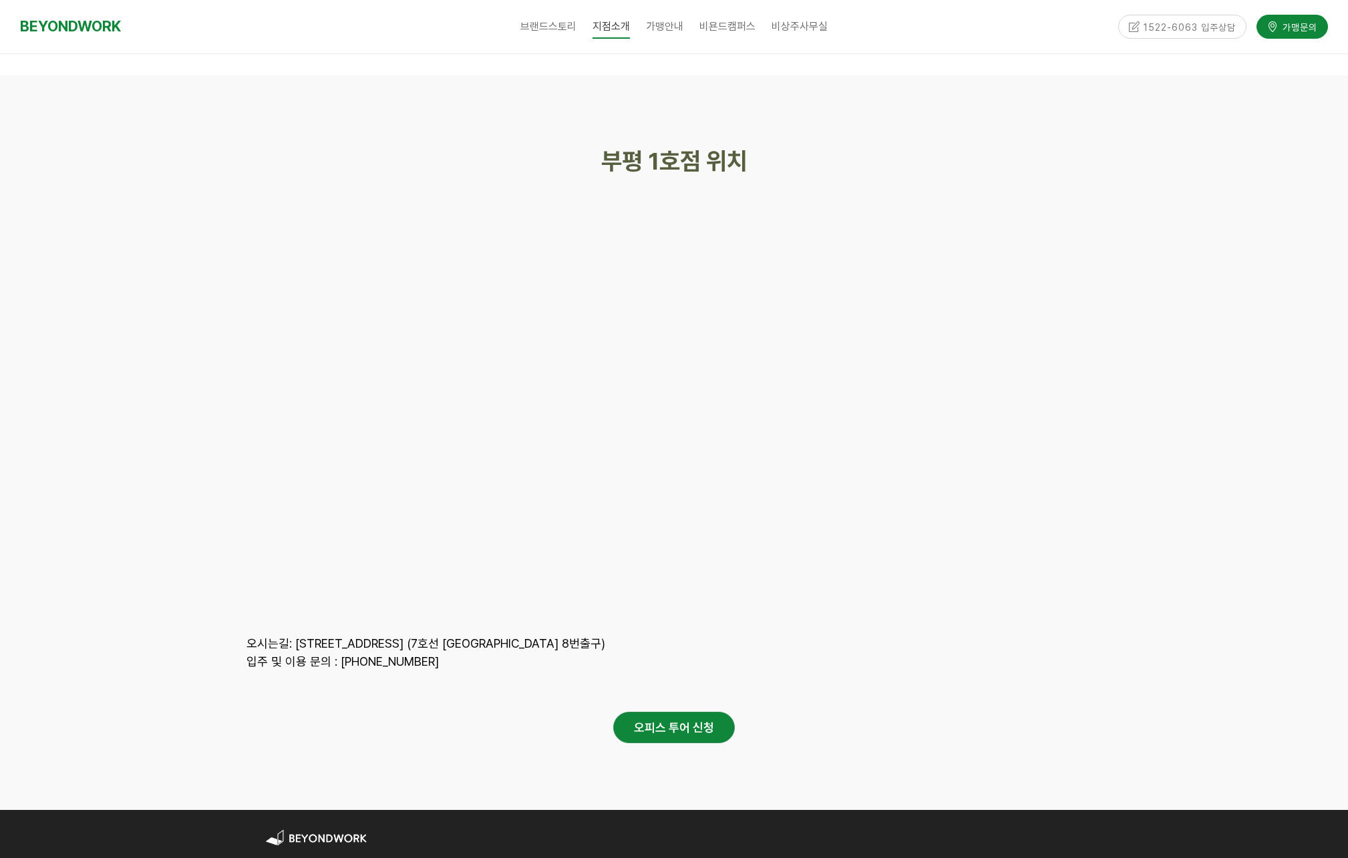
scroll to position [5536, 0]
